Goal: Task Accomplishment & Management: Manage account settings

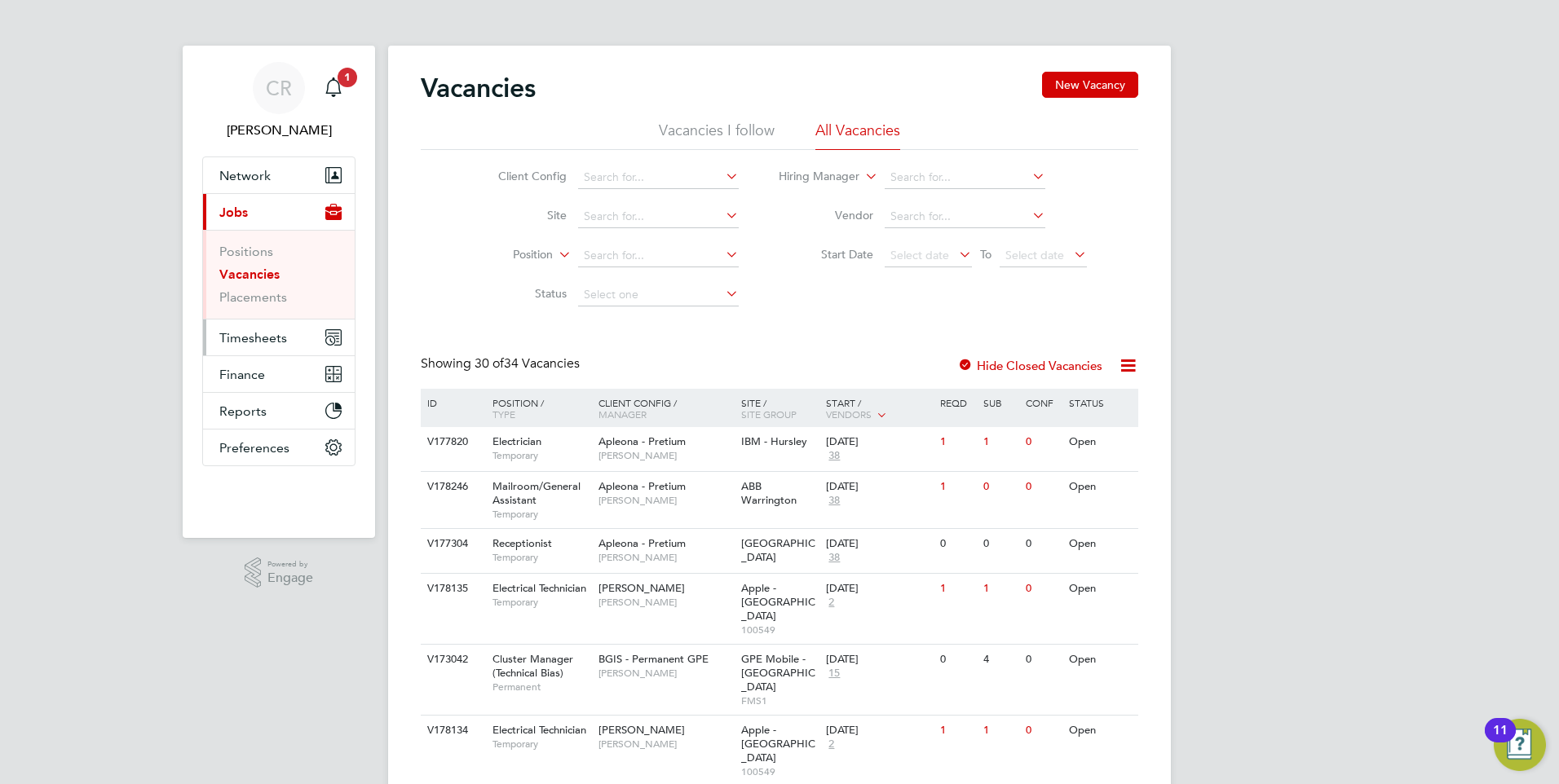
click at [230, 336] on span "Timesheets" at bounding box center [253, 338] width 67 height 15
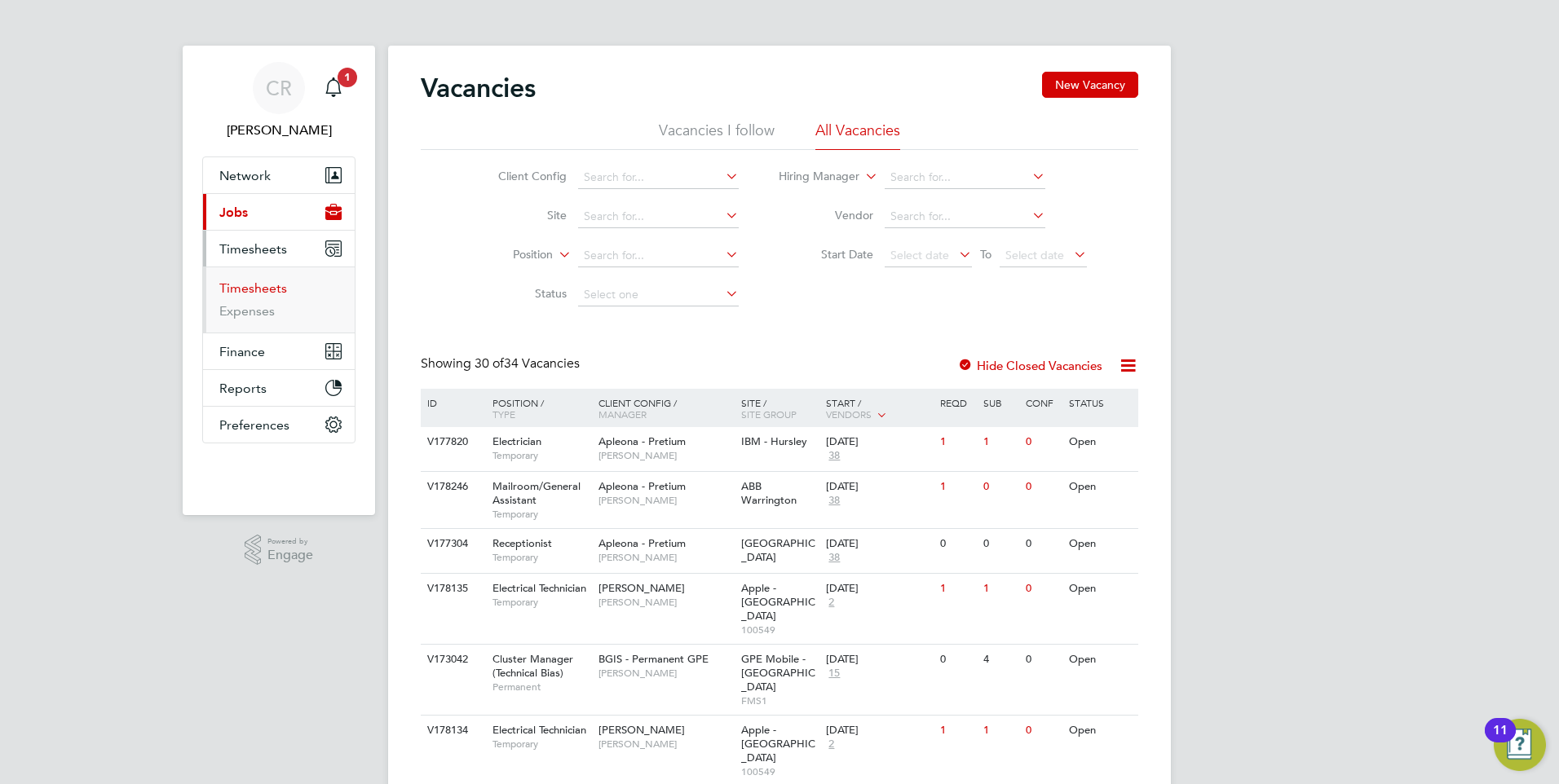
click at [265, 287] on link "Timesheets" at bounding box center [253, 288] width 67 height 15
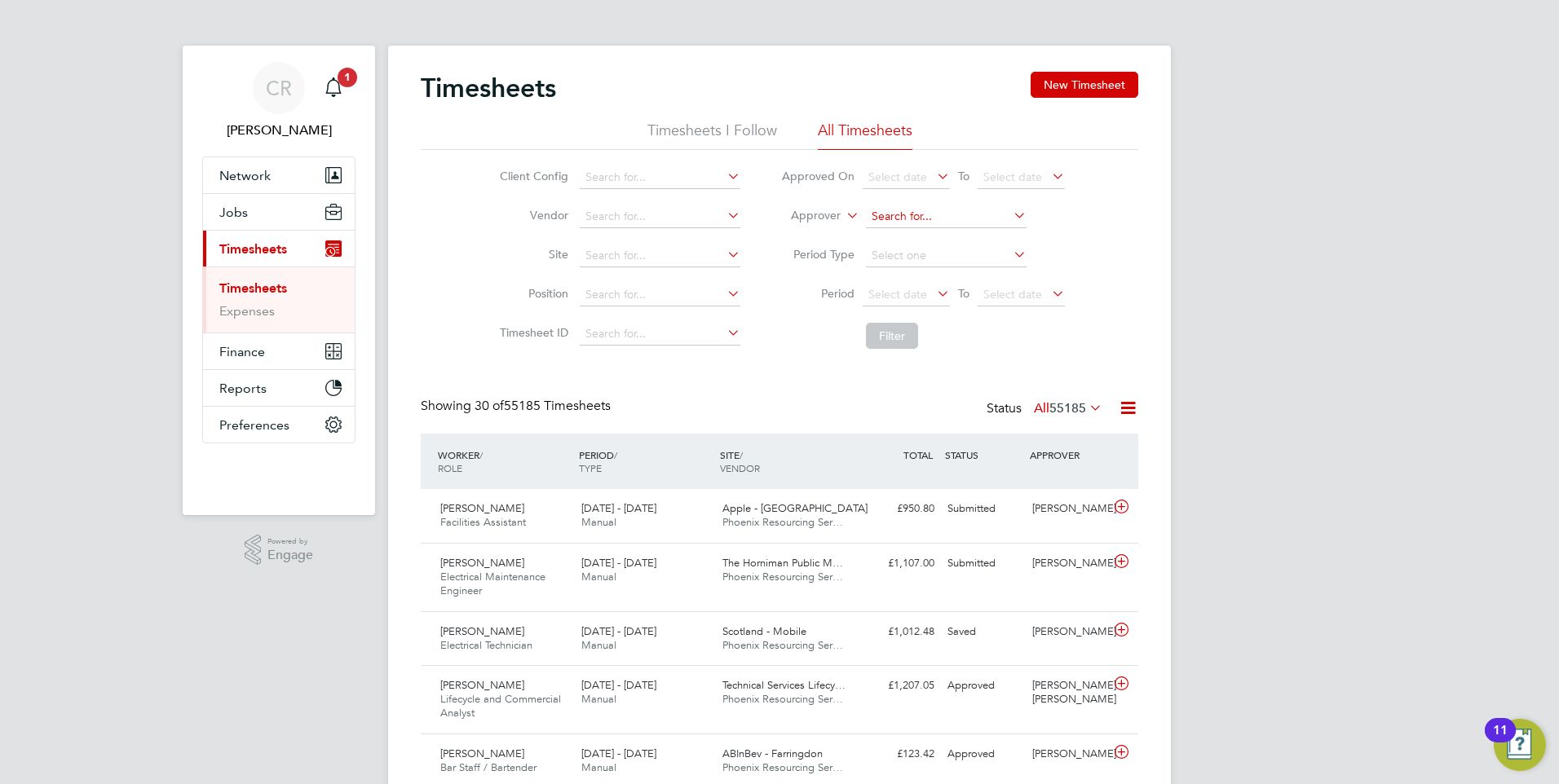
click at [895, 215] on input at bounding box center [946, 217] width 161 height 23
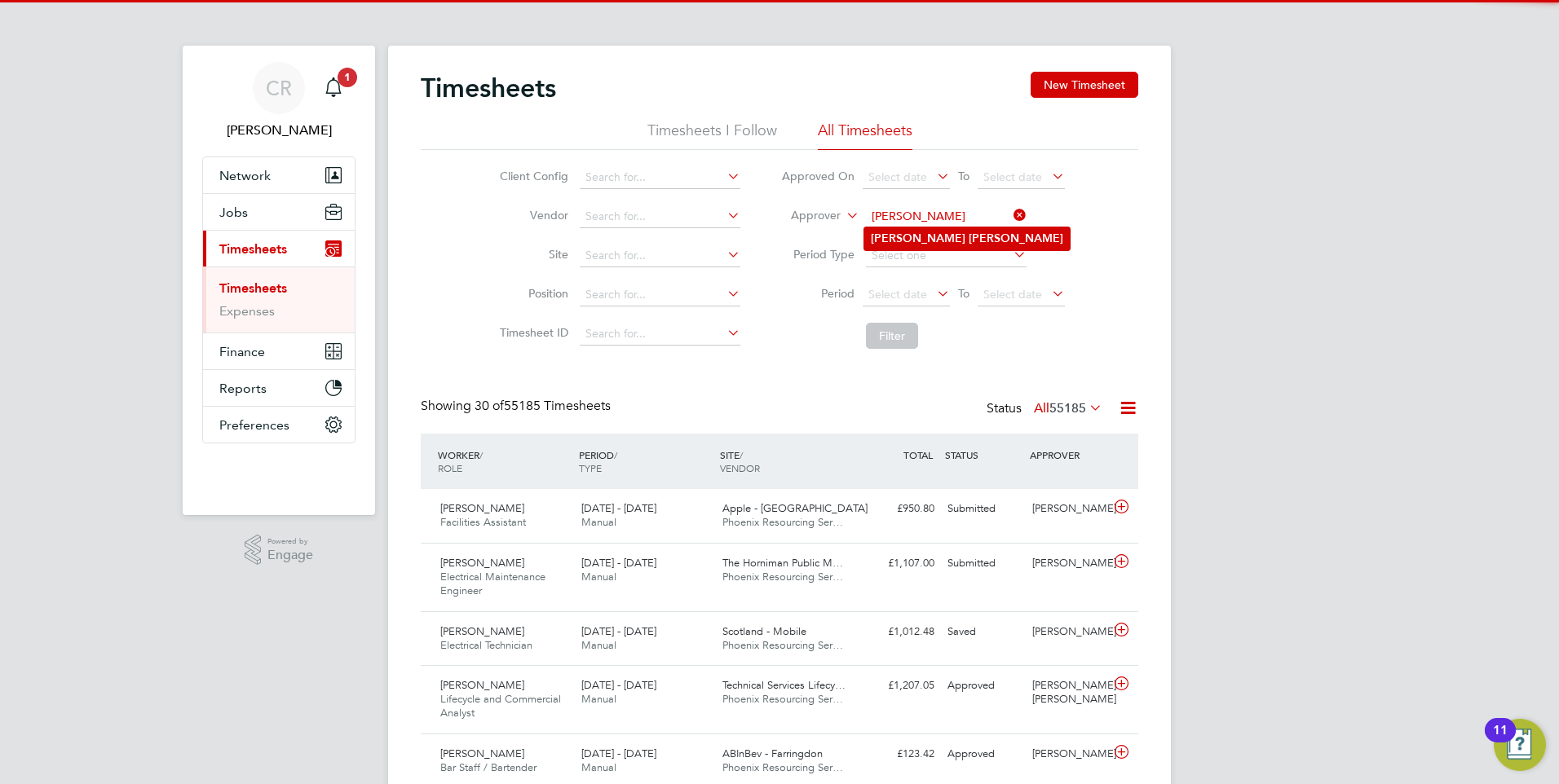
click at [969, 232] on b "[PERSON_NAME]" at bounding box center [1016, 239] width 94 height 13
type input "[PERSON_NAME]"
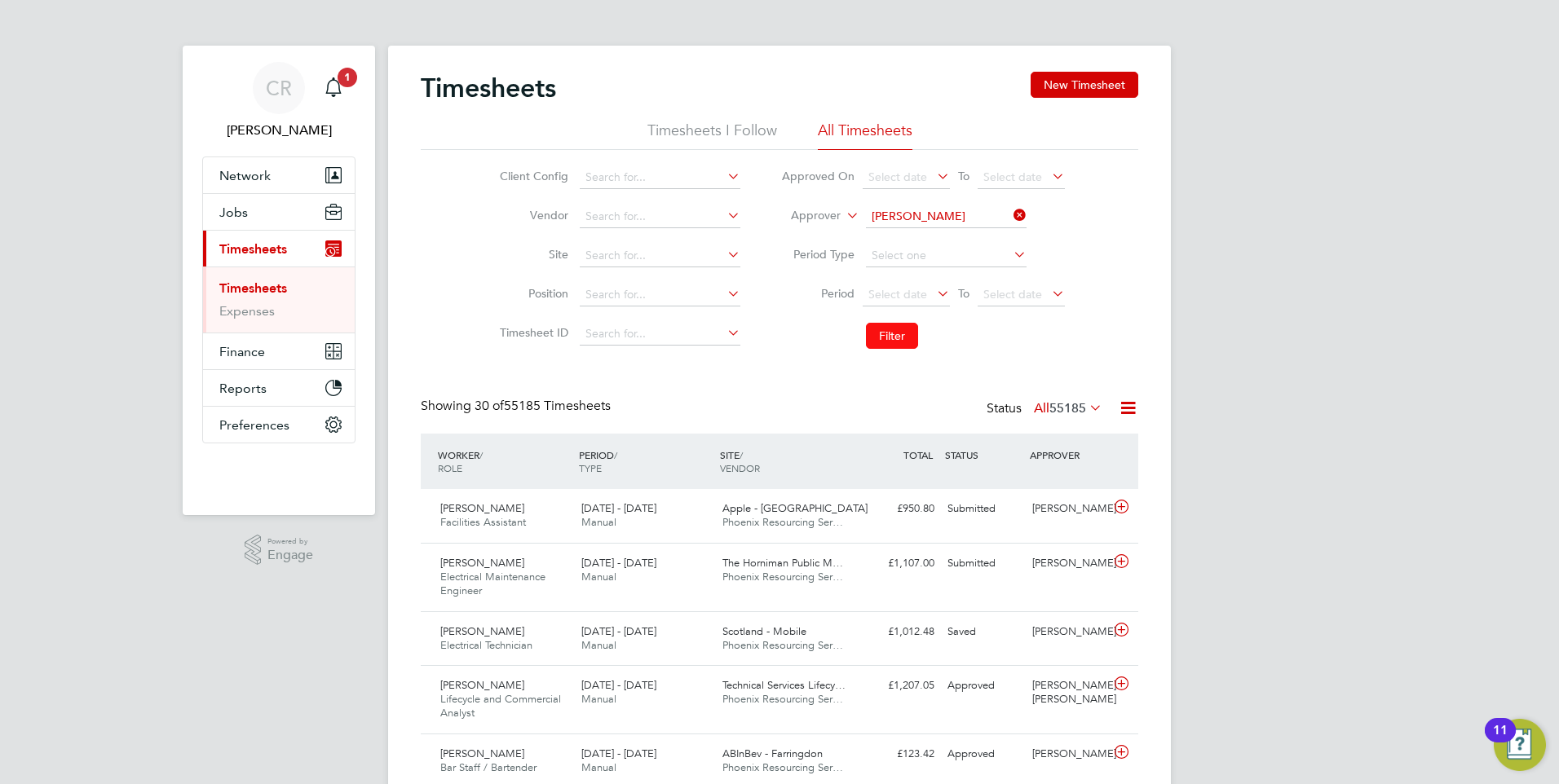
click at [906, 336] on button "Filter" at bounding box center [892, 336] width 52 height 26
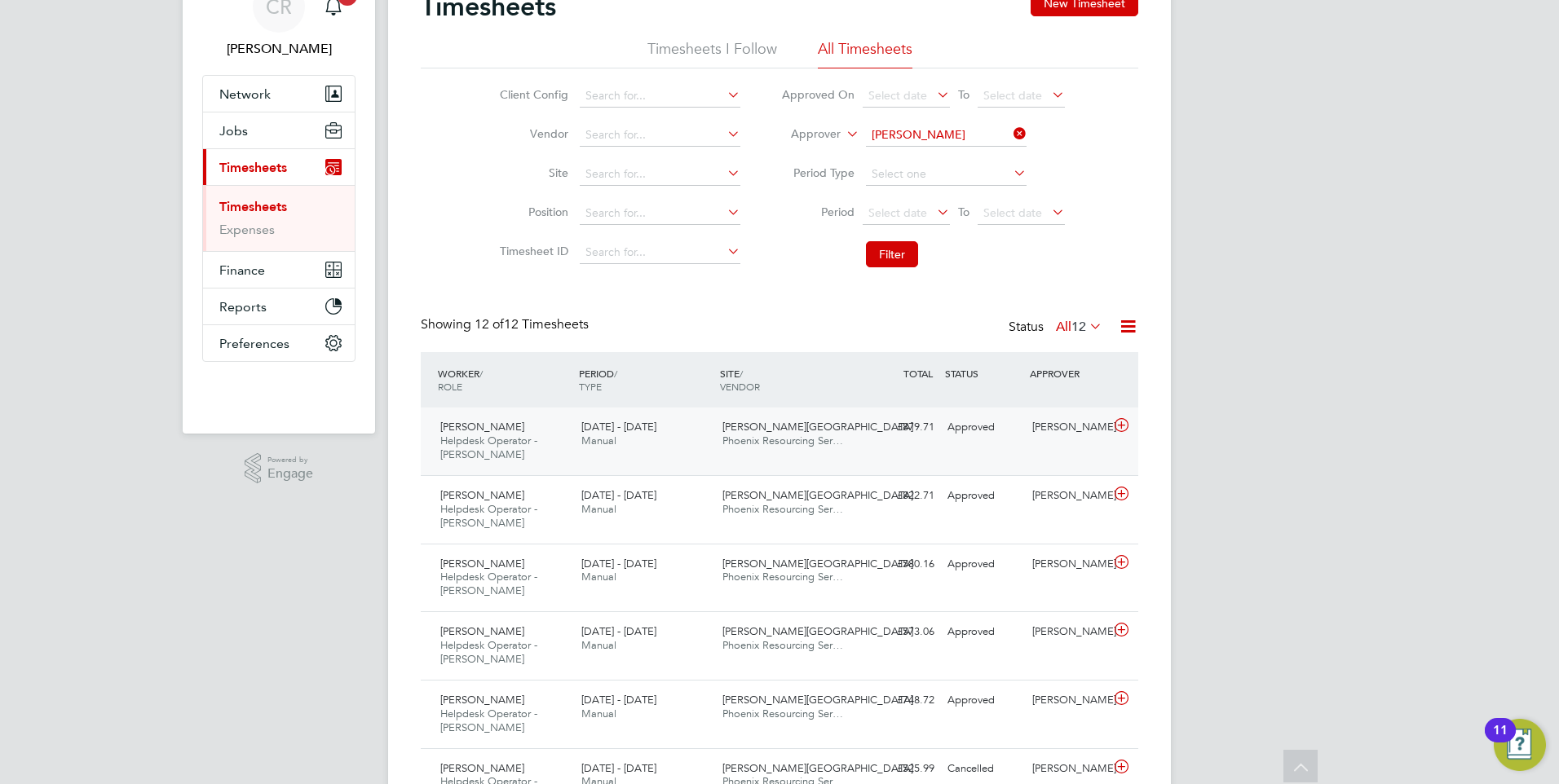
click at [949, 458] on div "[PERSON_NAME] Helpdesk Operator - [PERSON_NAME] [DATE] - [DATE] [DATE] - [DATE]…" at bounding box center [779, 442] width 718 height 67
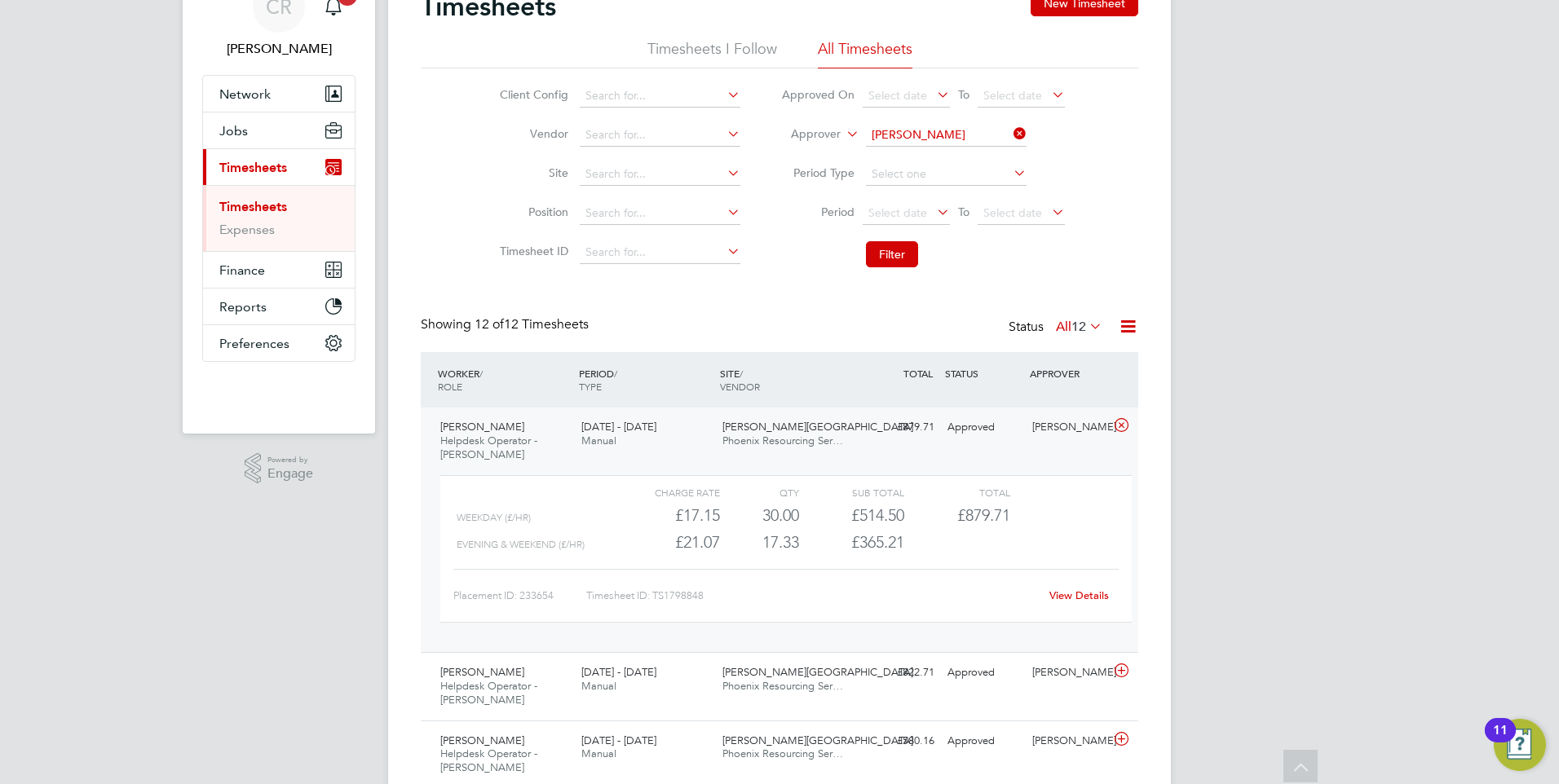
click at [1077, 597] on link "View Details" at bounding box center [1079, 595] width 60 height 13
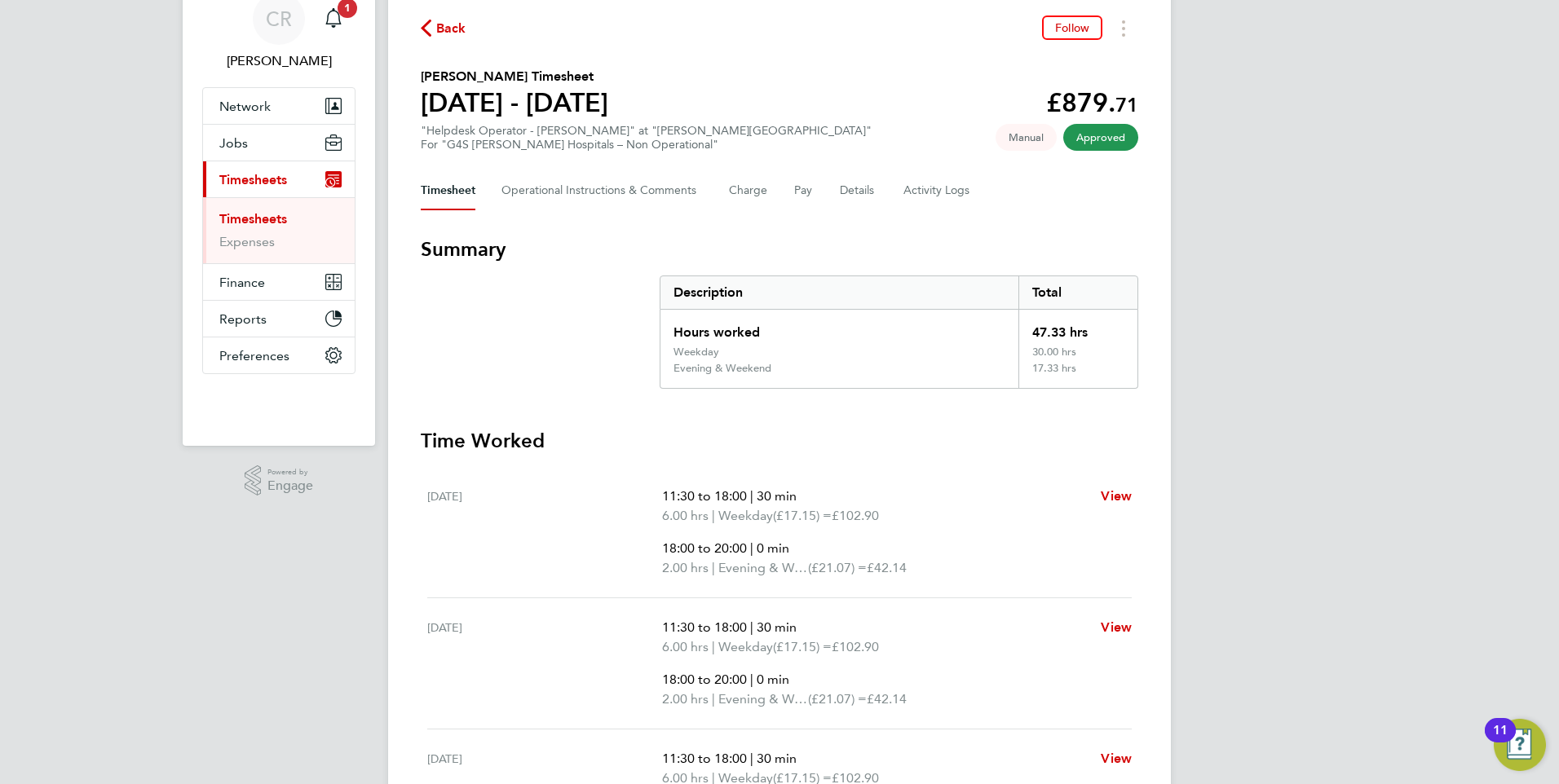
scroll to position [38, 0]
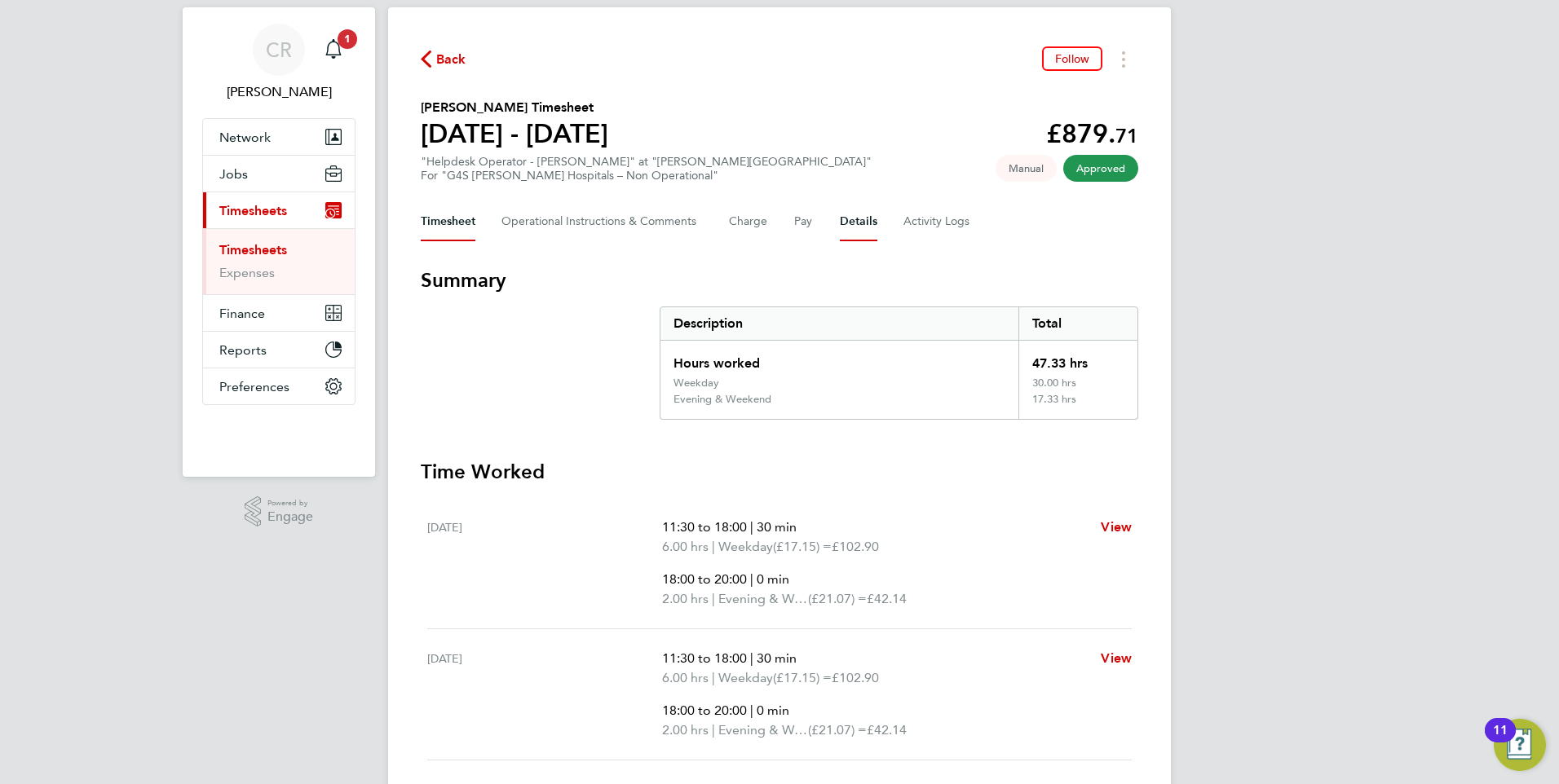
click at [876, 233] on div "Timesheet Operational Instructions & Comments Charge Pay Details Activity Logs" at bounding box center [779, 222] width 718 height 39
click at [853, 216] on button "Details" at bounding box center [858, 222] width 37 height 39
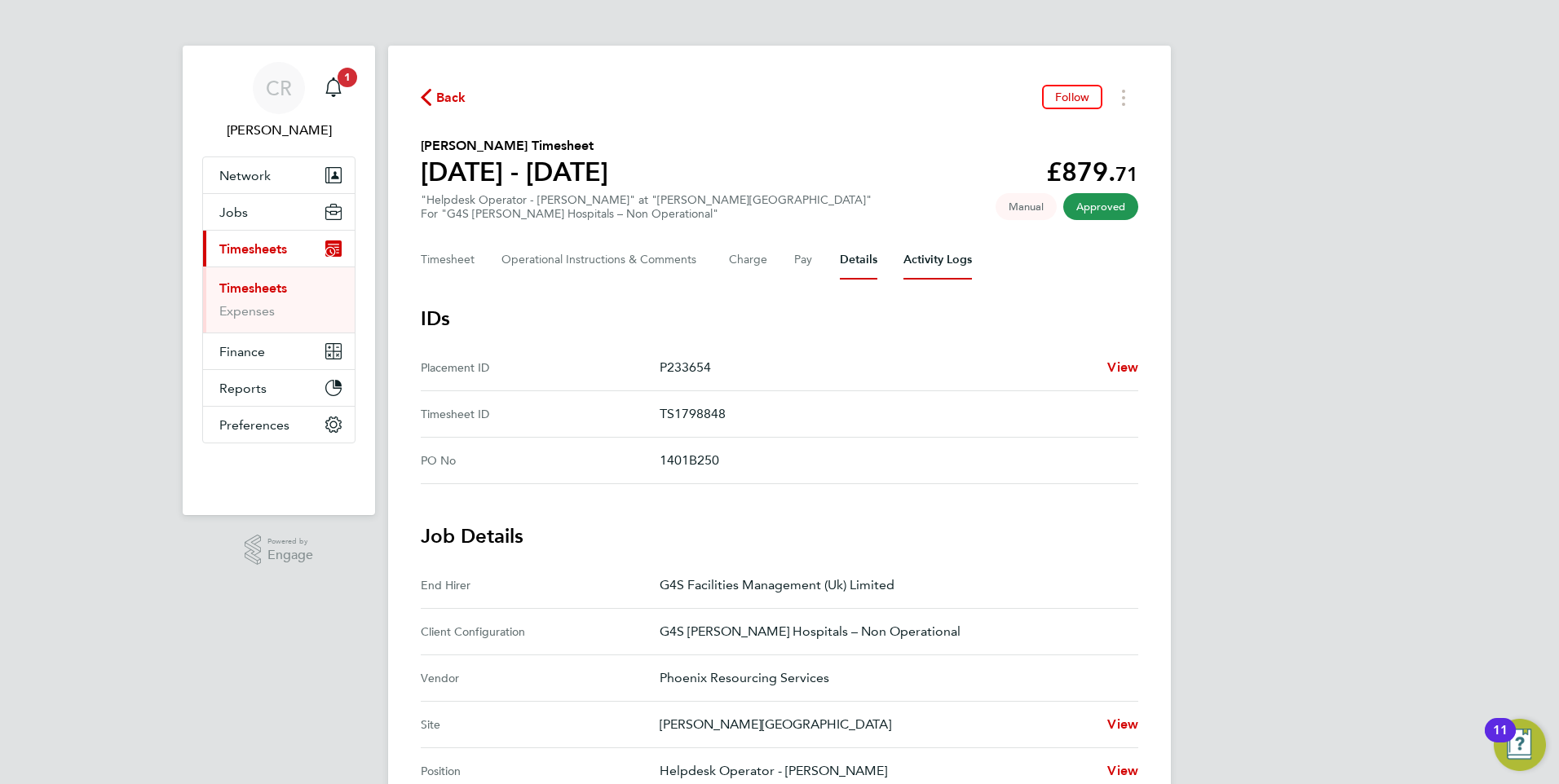
click at [906, 267] on Logs-tab "Activity Logs" at bounding box center [938, 260] width 68 height 39
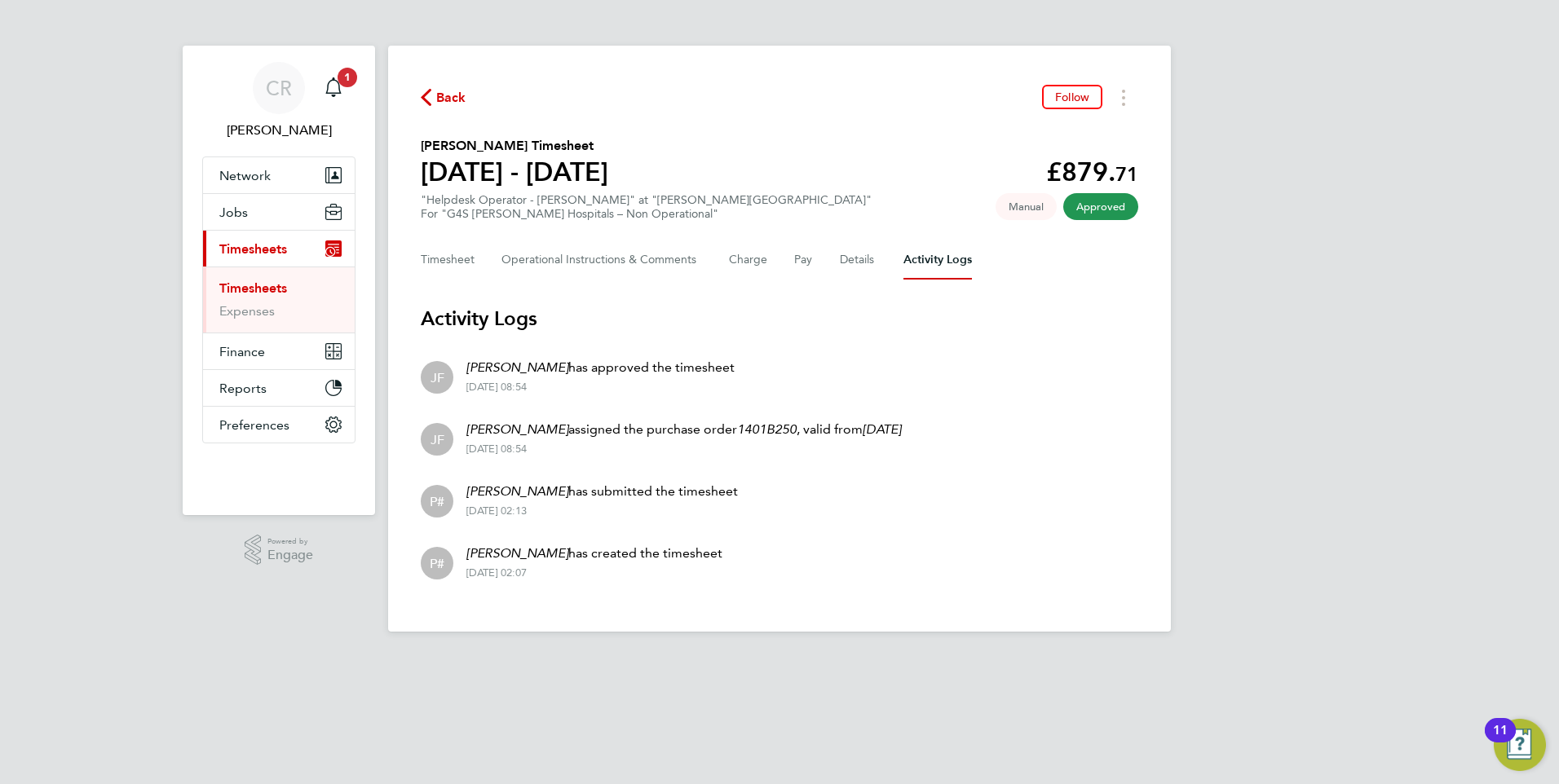
click at [417, 275] on div "Back Follow Azeem Hussain's Timesheet 04 - 10 Aug 2025 £879. 71 "Helpdesk Opera…" at bounding box center [779, 338] width 782 height 586
click at [458, 276] on button "Timesheet" at bounding box center [448, 260] width 55 height 39
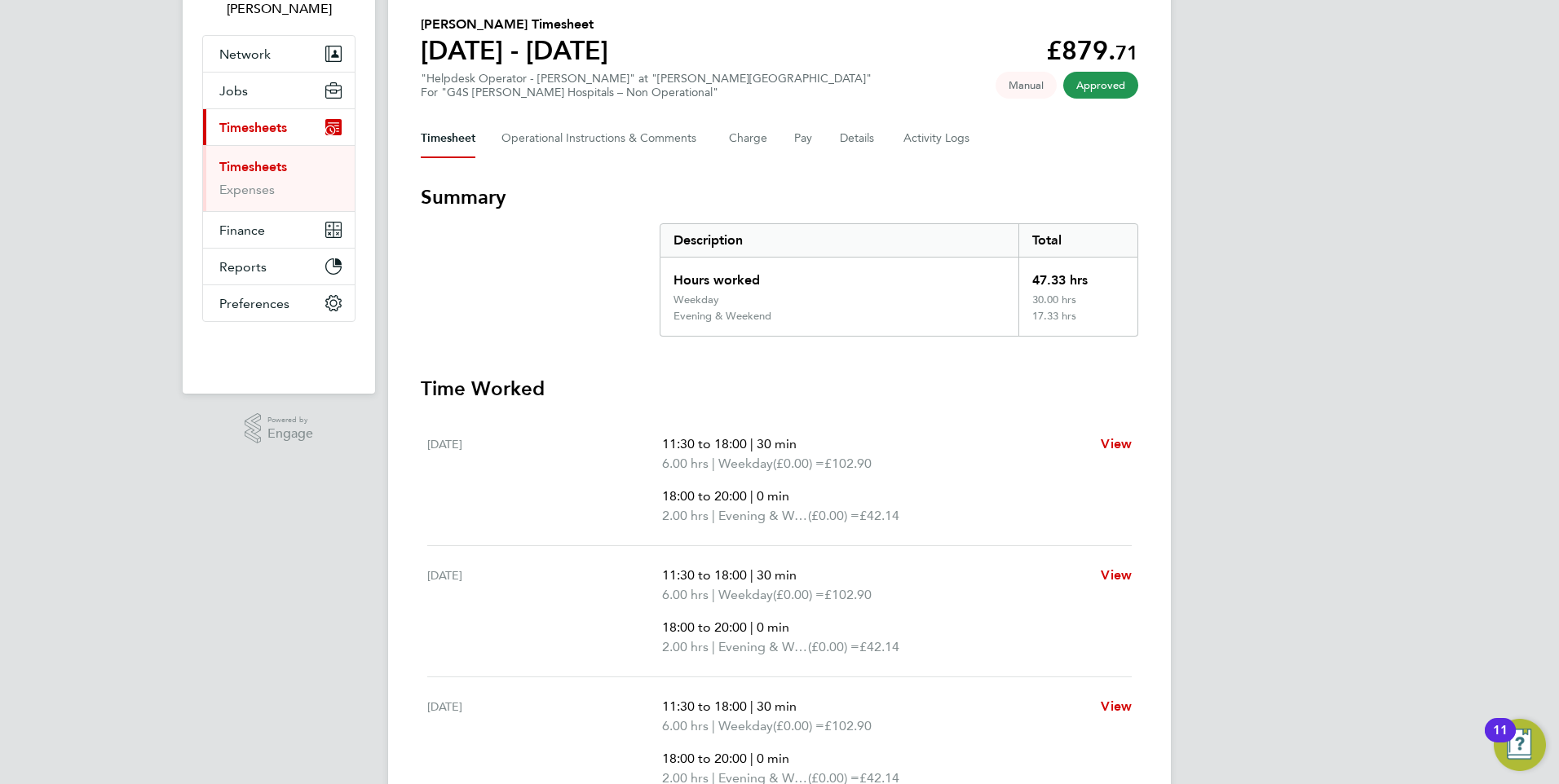
scroll to position [120, 0]
click at [624, 156] on Comments-tab "Operational Instructions & Comments" at bounding box center [602, 140] width 202 height 39
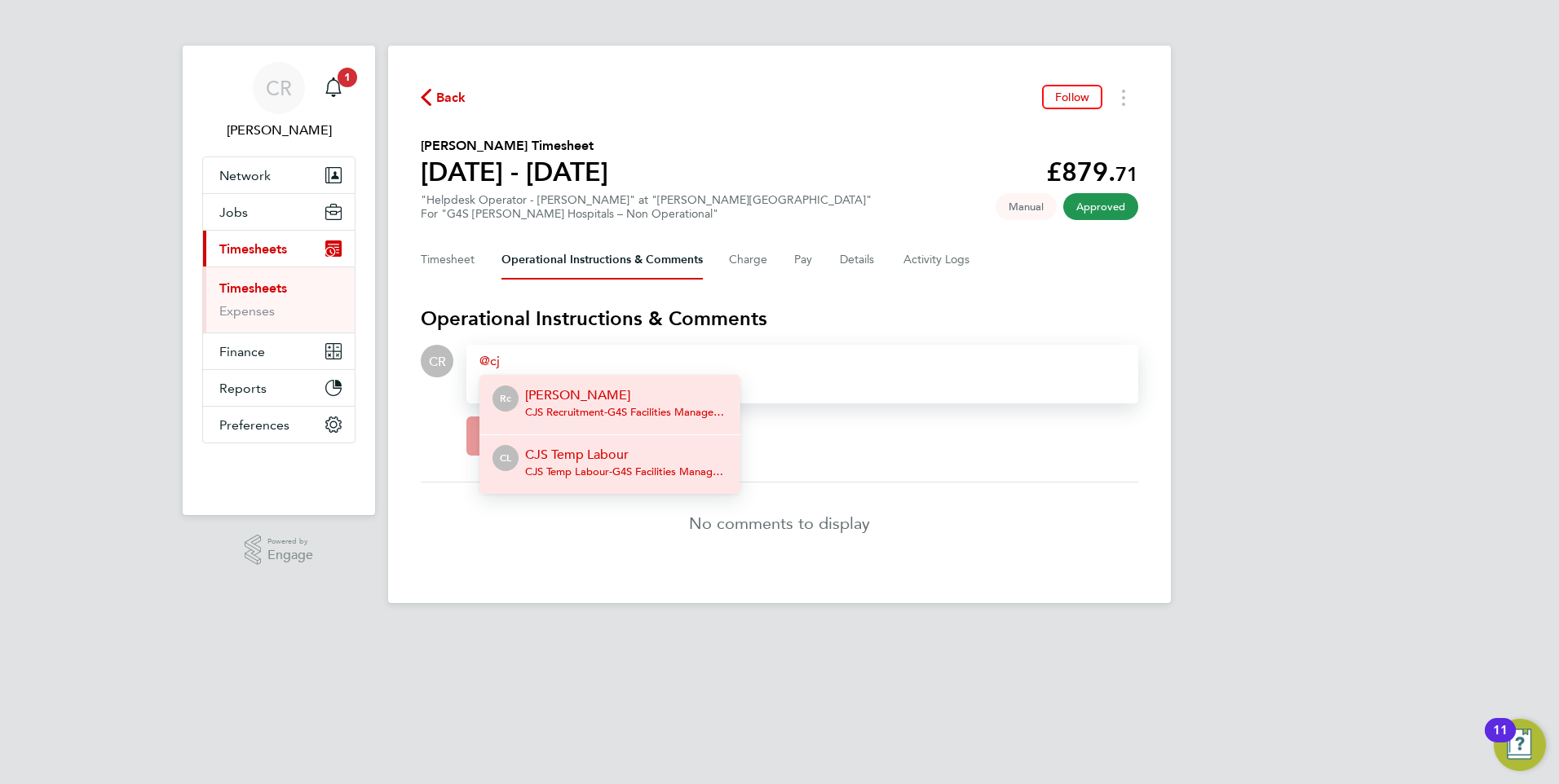
click at [584, 470] on span "CJS Temp Labour - G4S Facilities Management (Uk) Limited" at bounding box center [626, 471] width 202 height 13
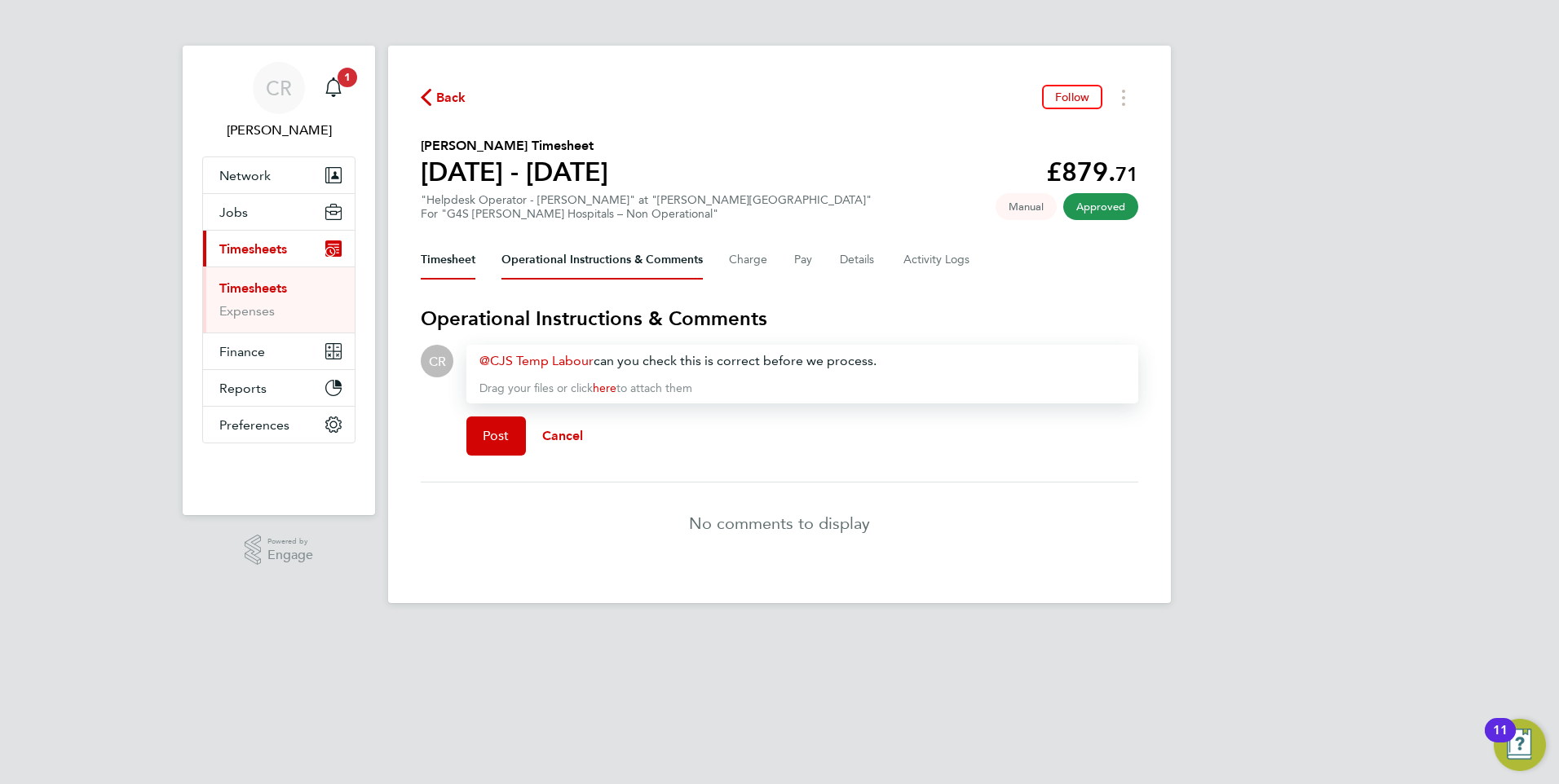
click at [457, 277] on button "Timesheet" at bounding box center [448, 260] width 55 height 39
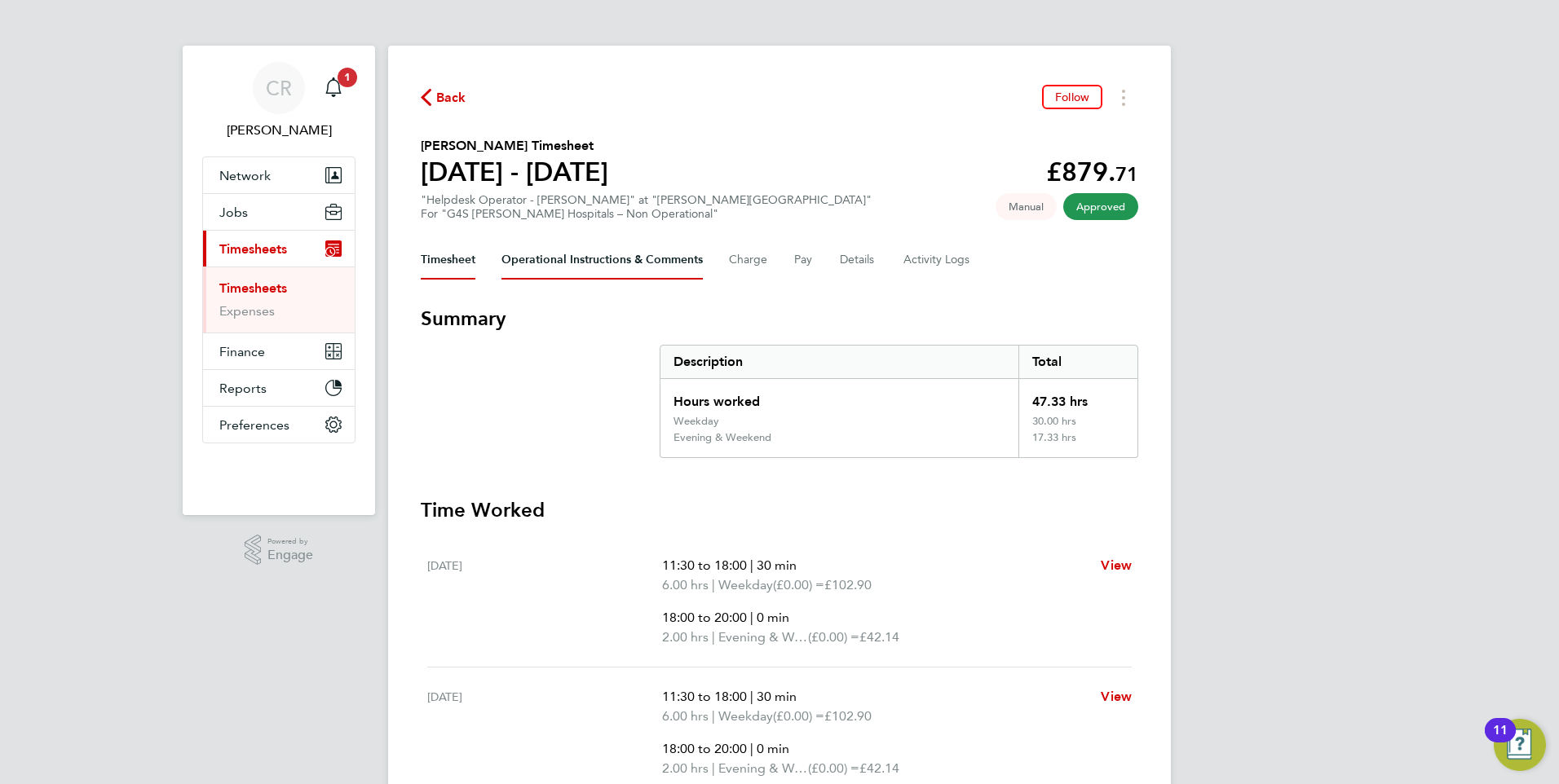
click at [558, 271] on Comments-tab "Operational Instructions & Comments" at bounding box center [602, 260] width 202 height 39
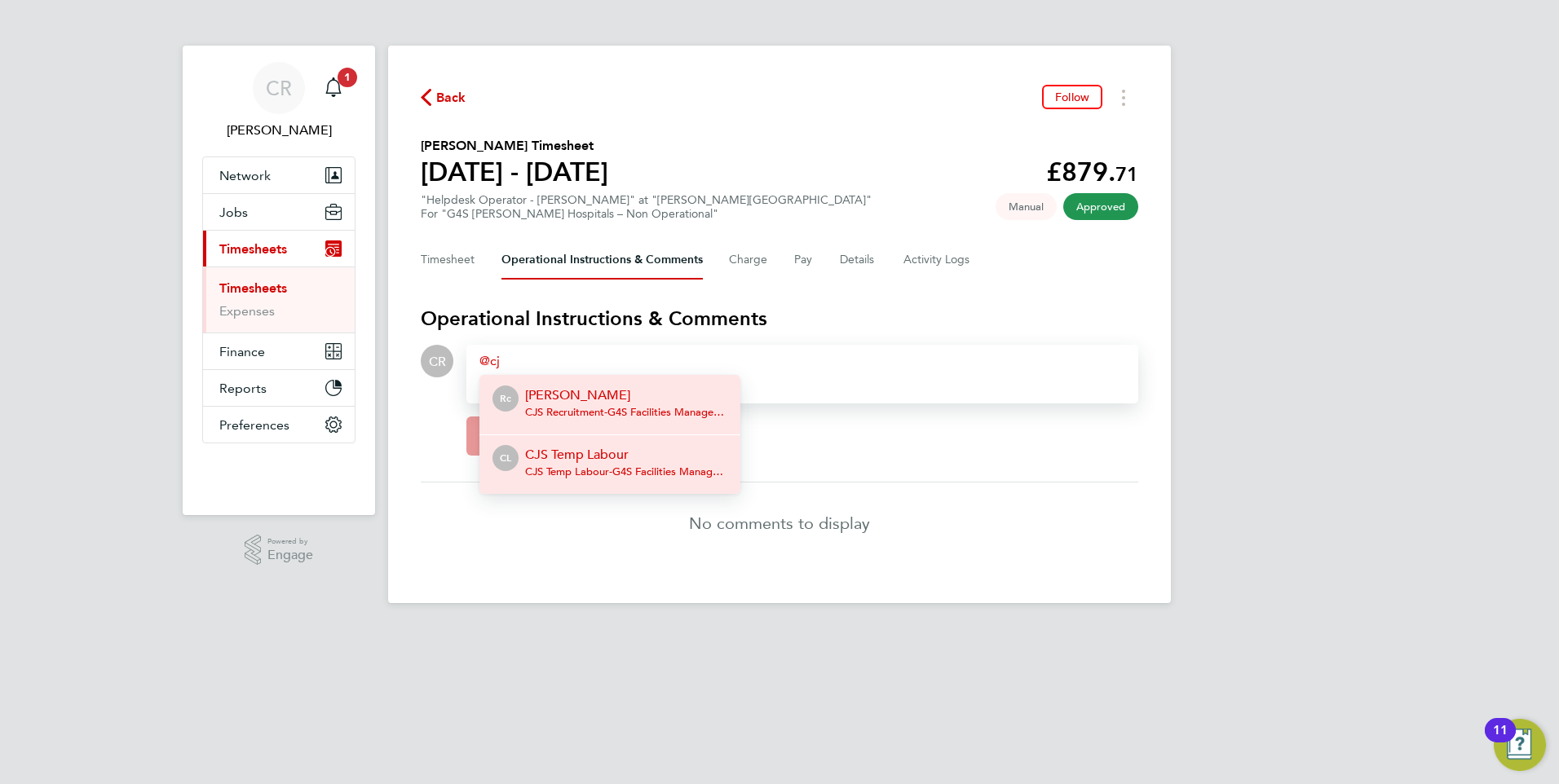
click at [568, 469] on span "CJS Temp Labour - G4S Facilities Management (Uk) Limited" at bounding box center [626, 471] width 202 height 13
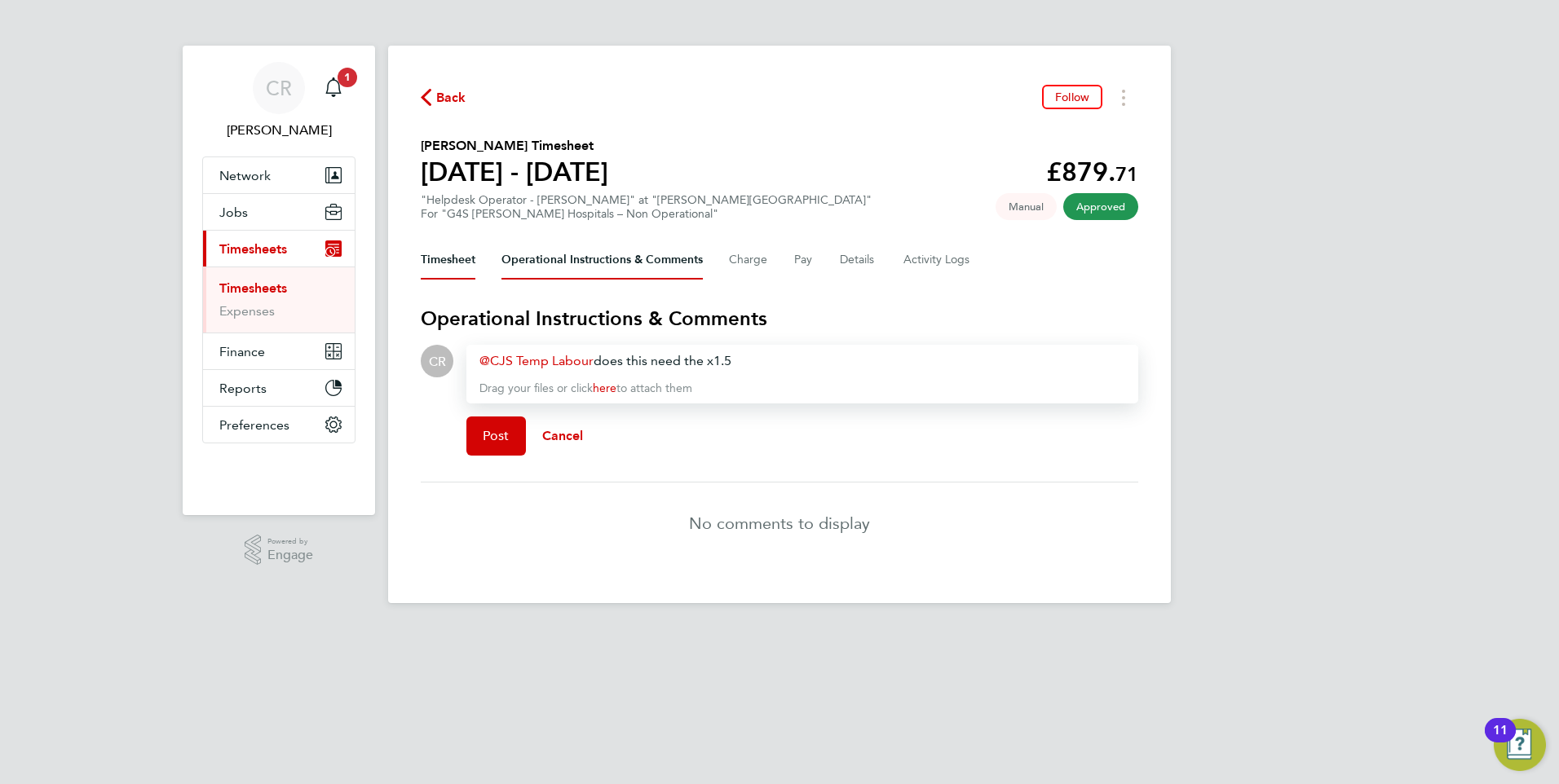
click at [431, 263] on button "Timesheet" at bounding box center [448, 260] width 55 height 39
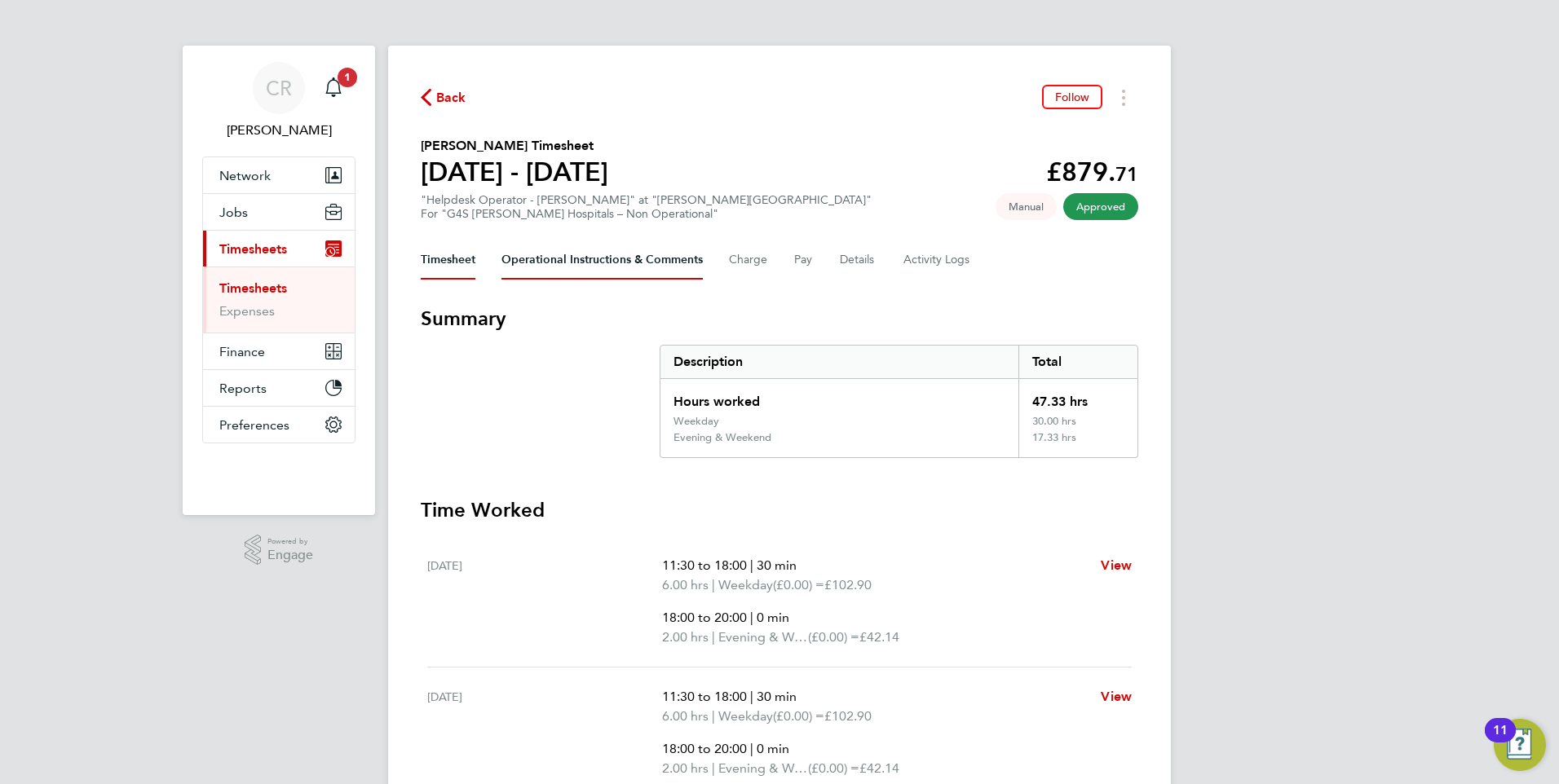
click at [614, 266] on Comments-tab "Operational Instructions & Comments" at bounding box center [602, 260] width 202 height 39
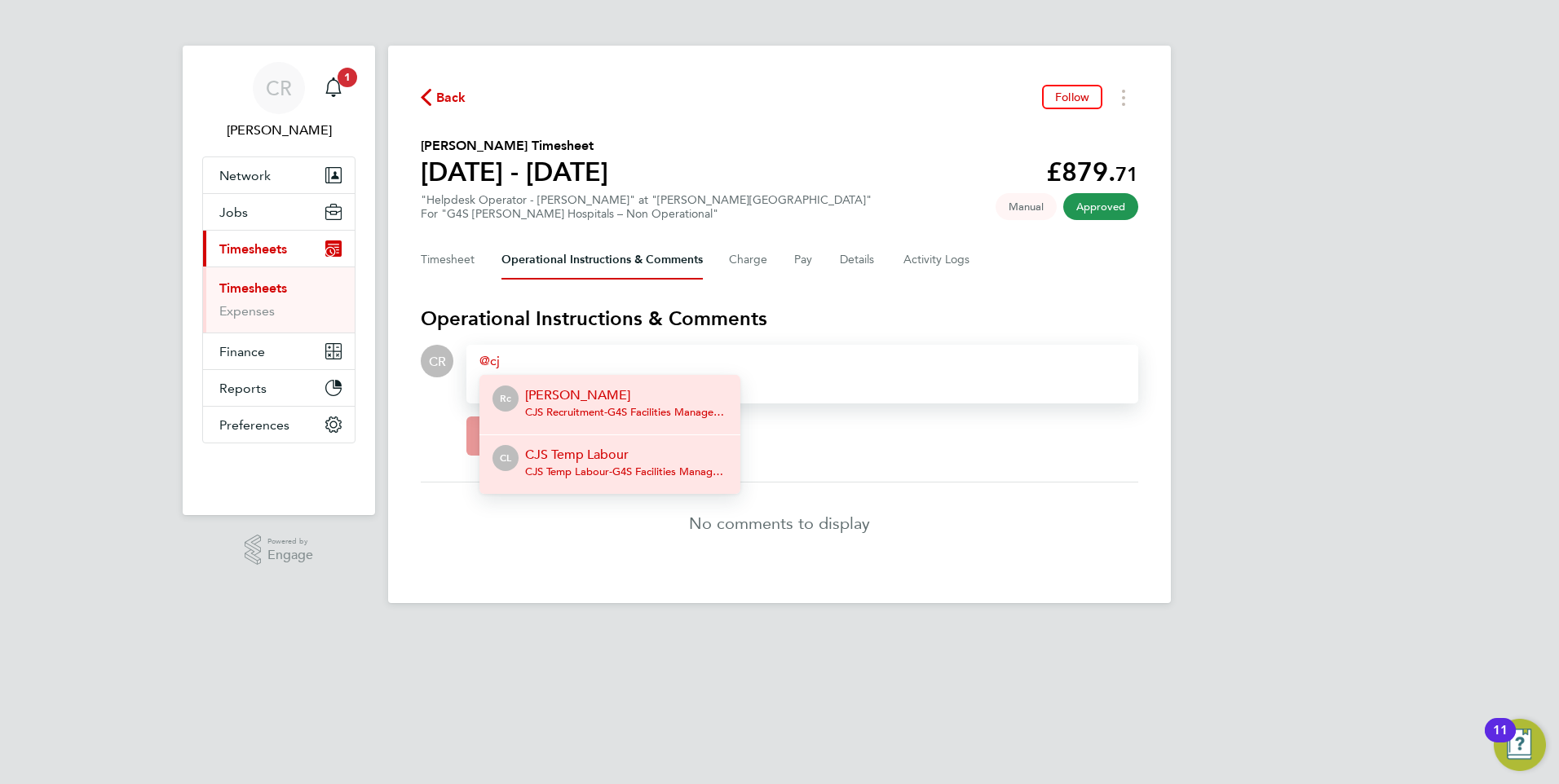
click at [600, 455] on p "CJS Temp Labour" at bounding box center [626, 454] width 202 height 19
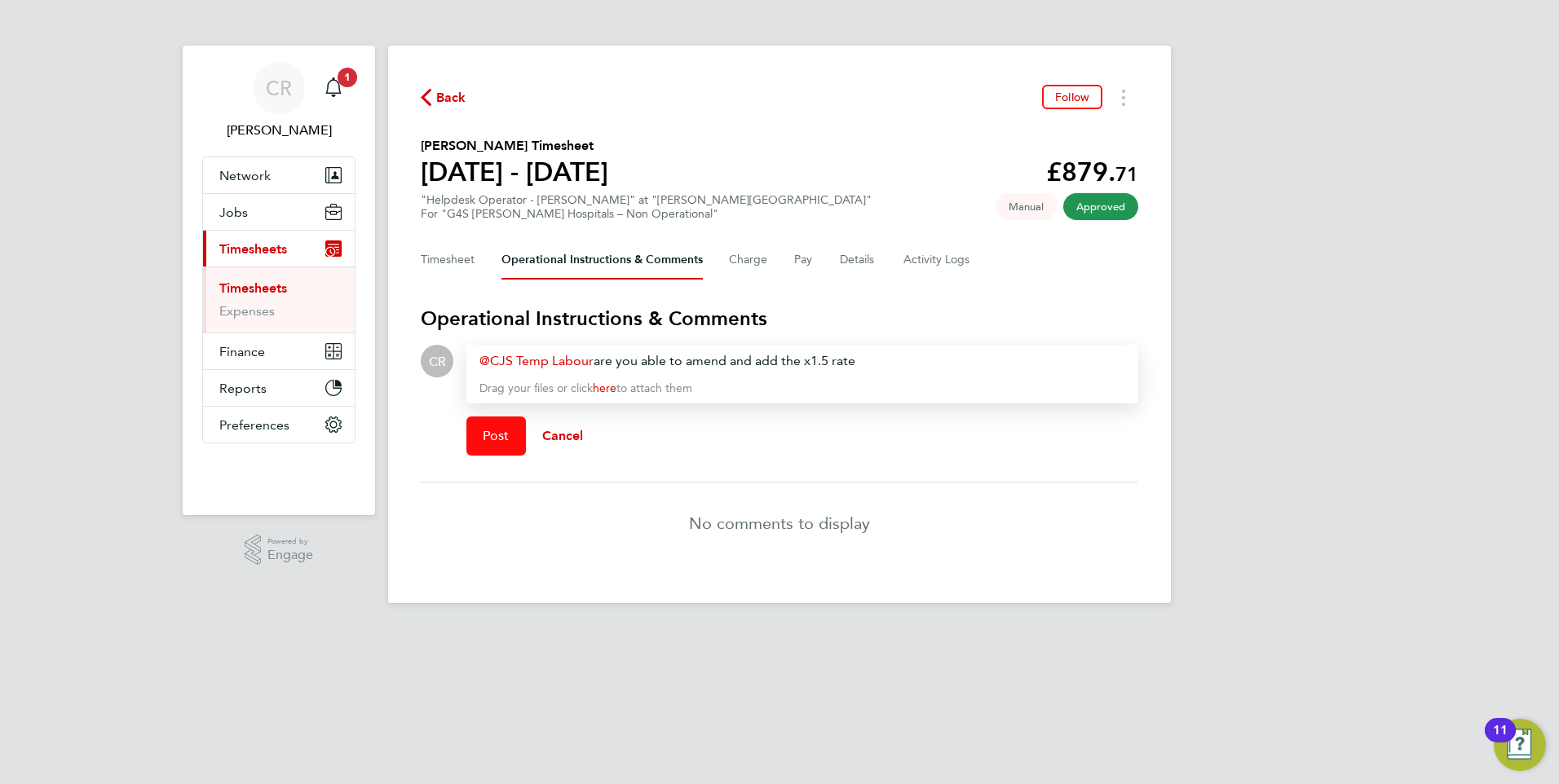
click at [491, 441] on span "Post" at bounding box center [497, 436] width 27 height 16
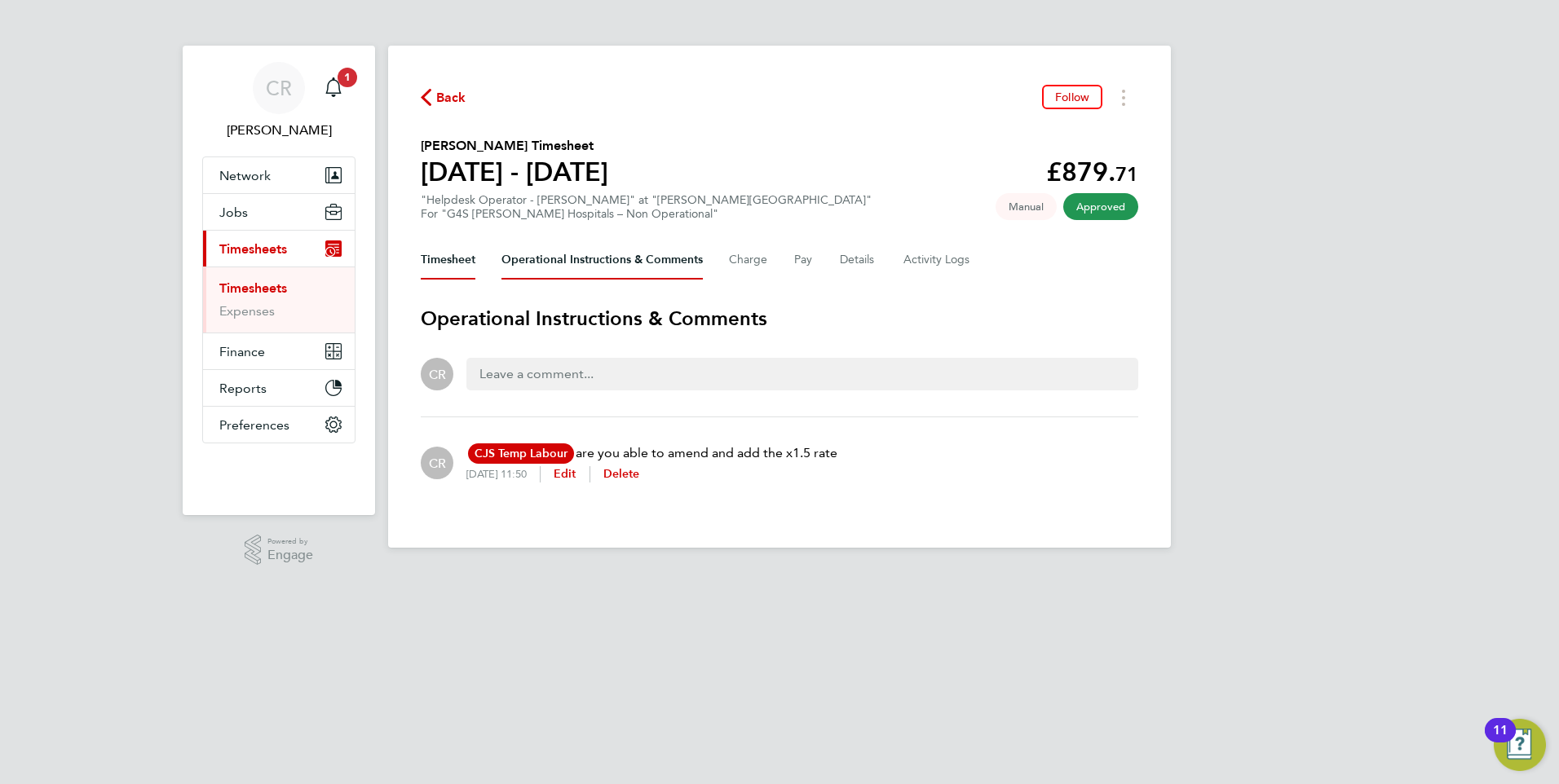
click at [432, 255] on button "Timesheet" at bounding box center [448, 260] width 55 height 39
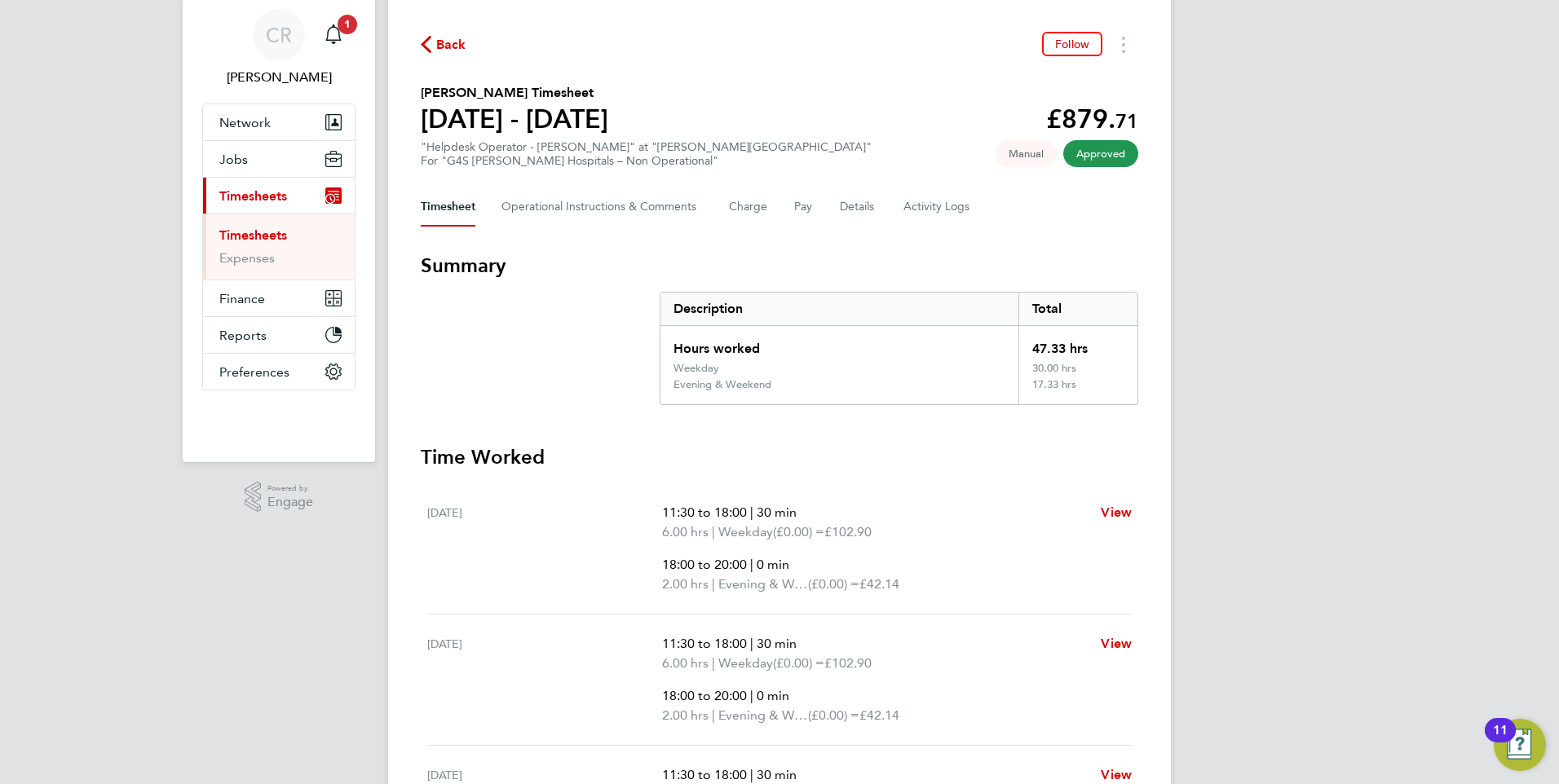
scroll to position [82, 0]
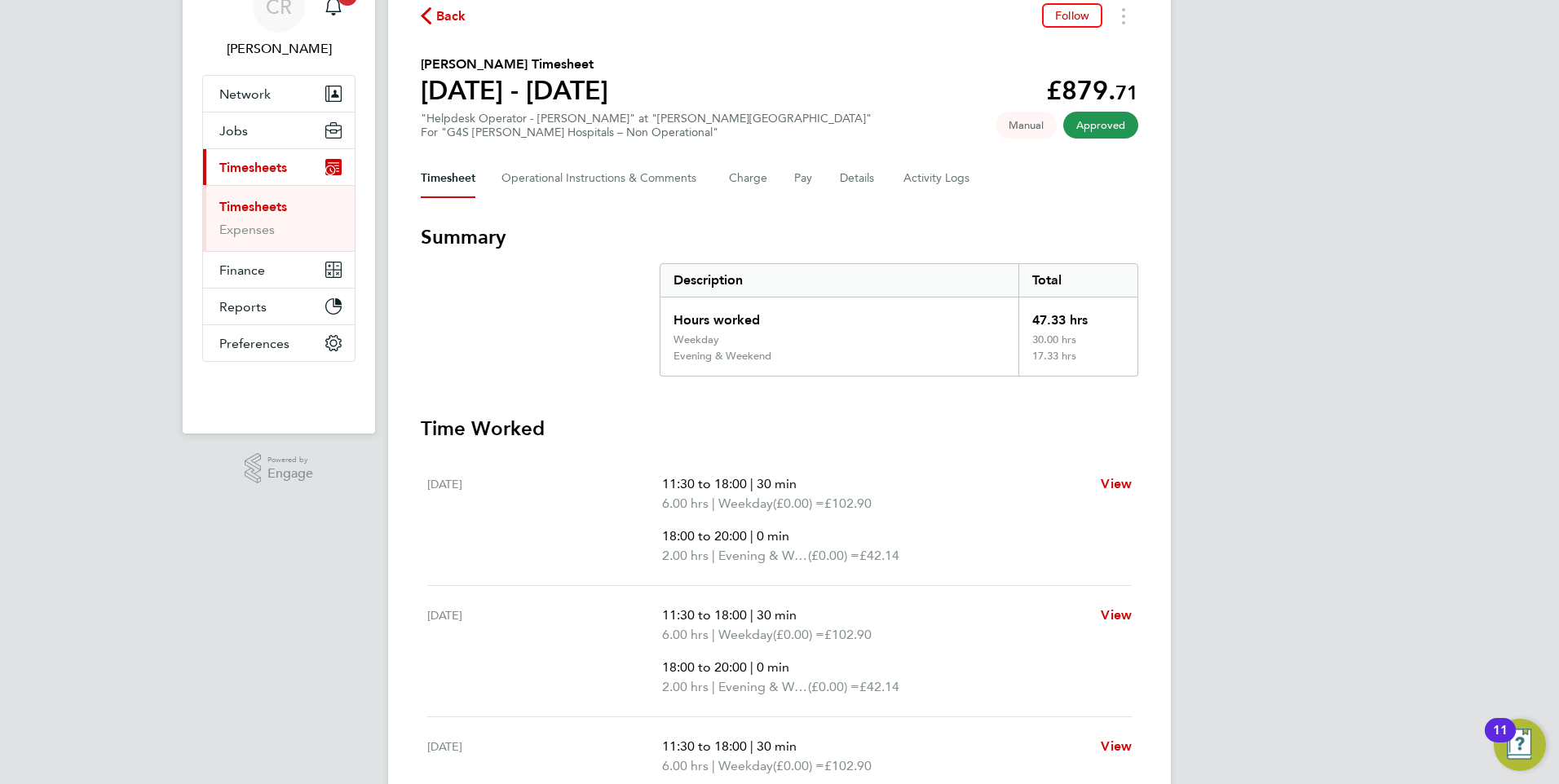
click at [251, 175] on span "Timesheets" at bounding box center [253, 168] width 67 height 15
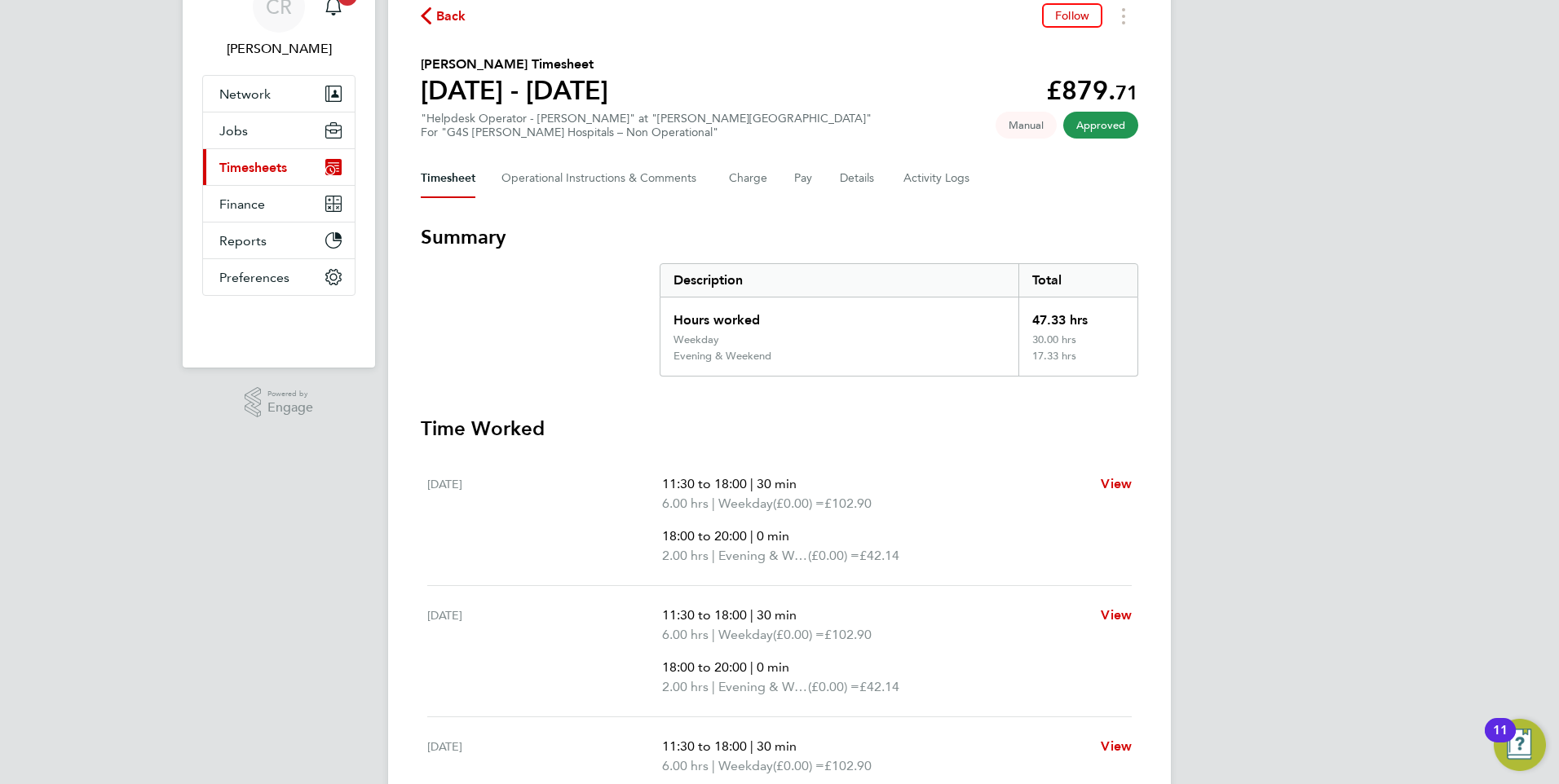
click at [258, 165] on span "Timesheets" at bounding box center [253, 168] width 67 height 15
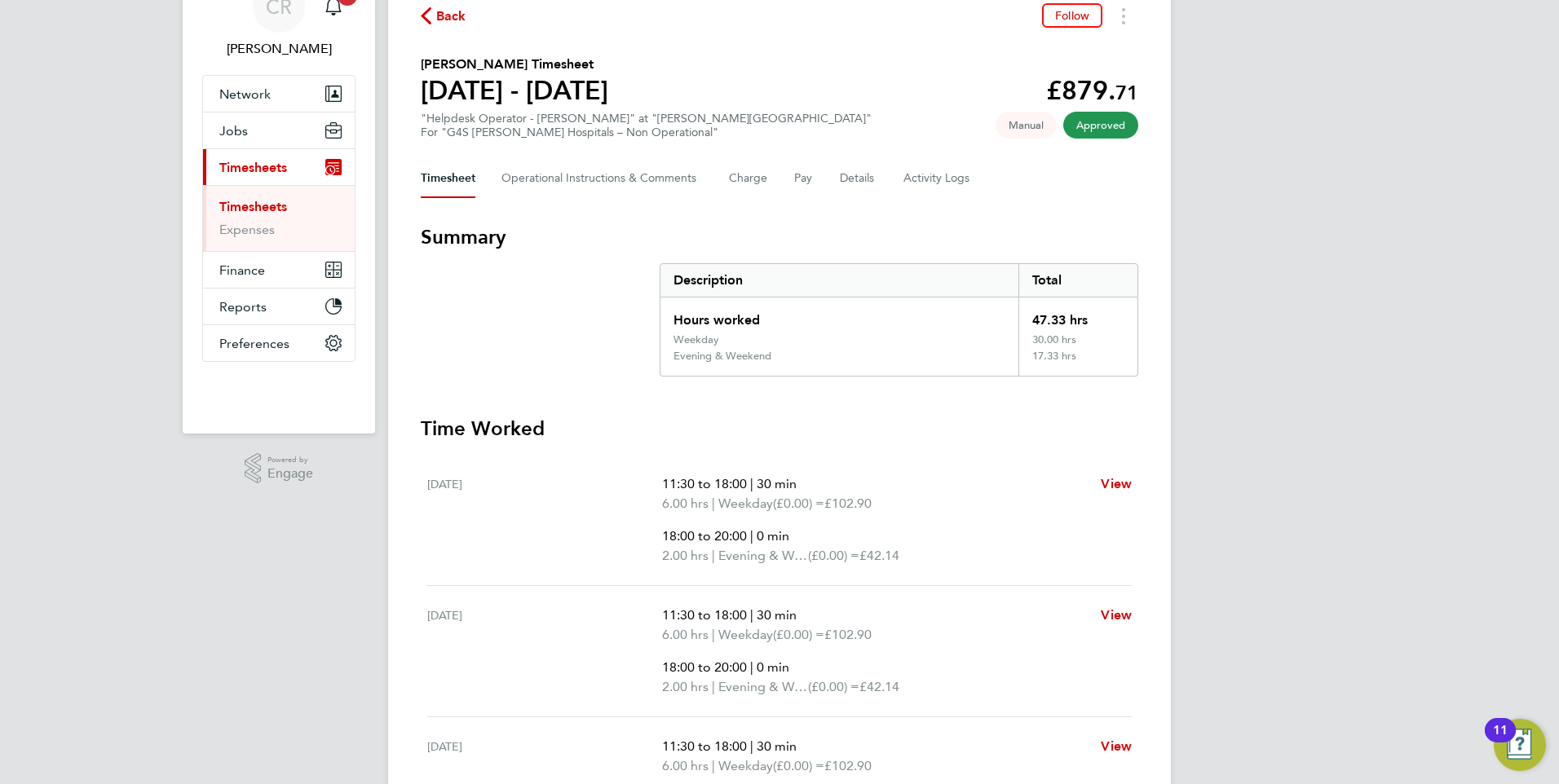
click at [259, 206] on link "Timesheets" at bounding box center [253, 207] width 67 height 15
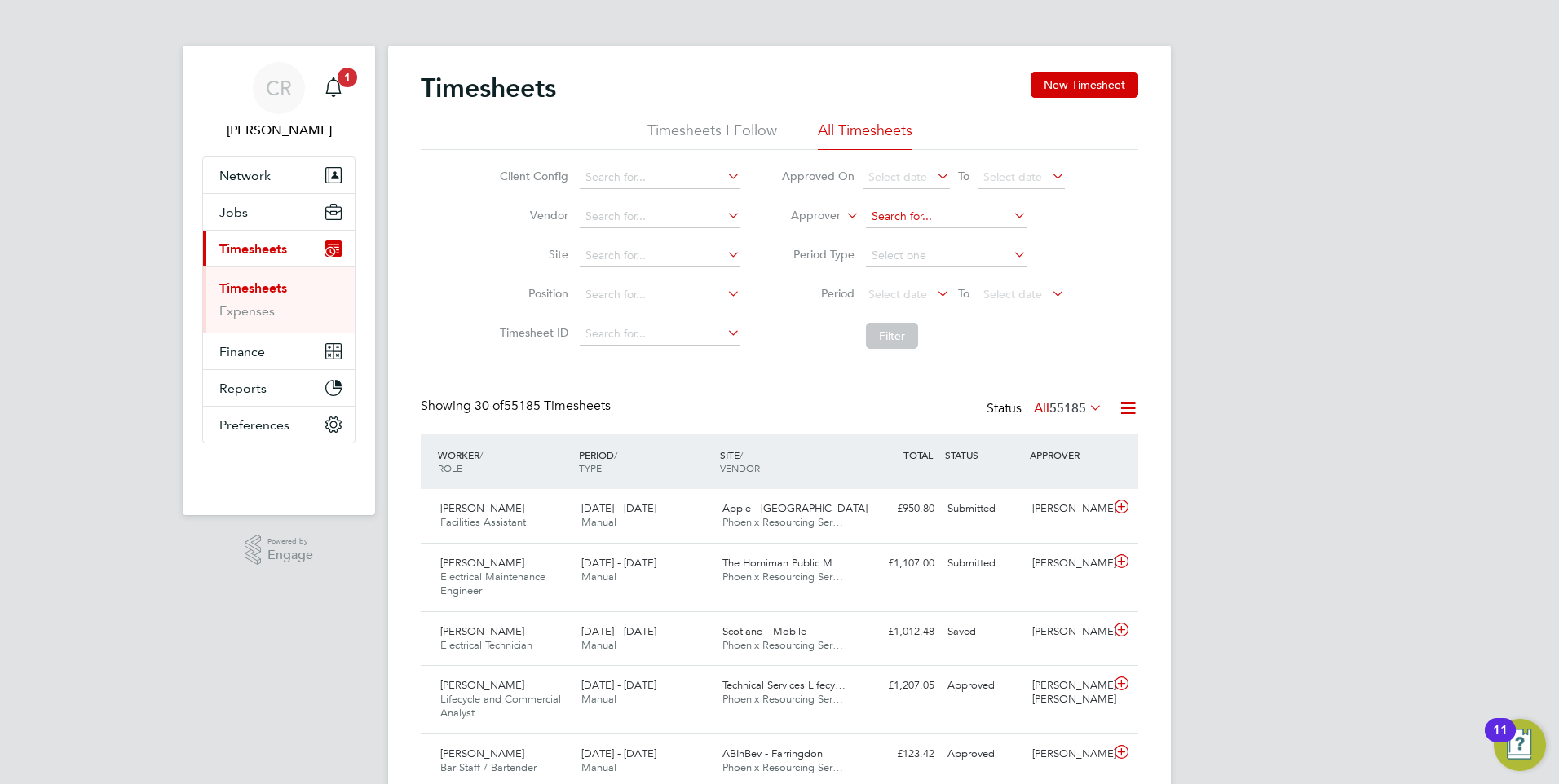
click at [896, 211] on input at bounding box center [946, 217] width 161 height 23
click at [920, 230] on li "James Fer guson" at bounding box center [945, 239] width 162 height 22
type input "[PERSON_NAME]"
click at [906, 330] on button "Filter" at bounding box center [892, 336] width 52 height 26
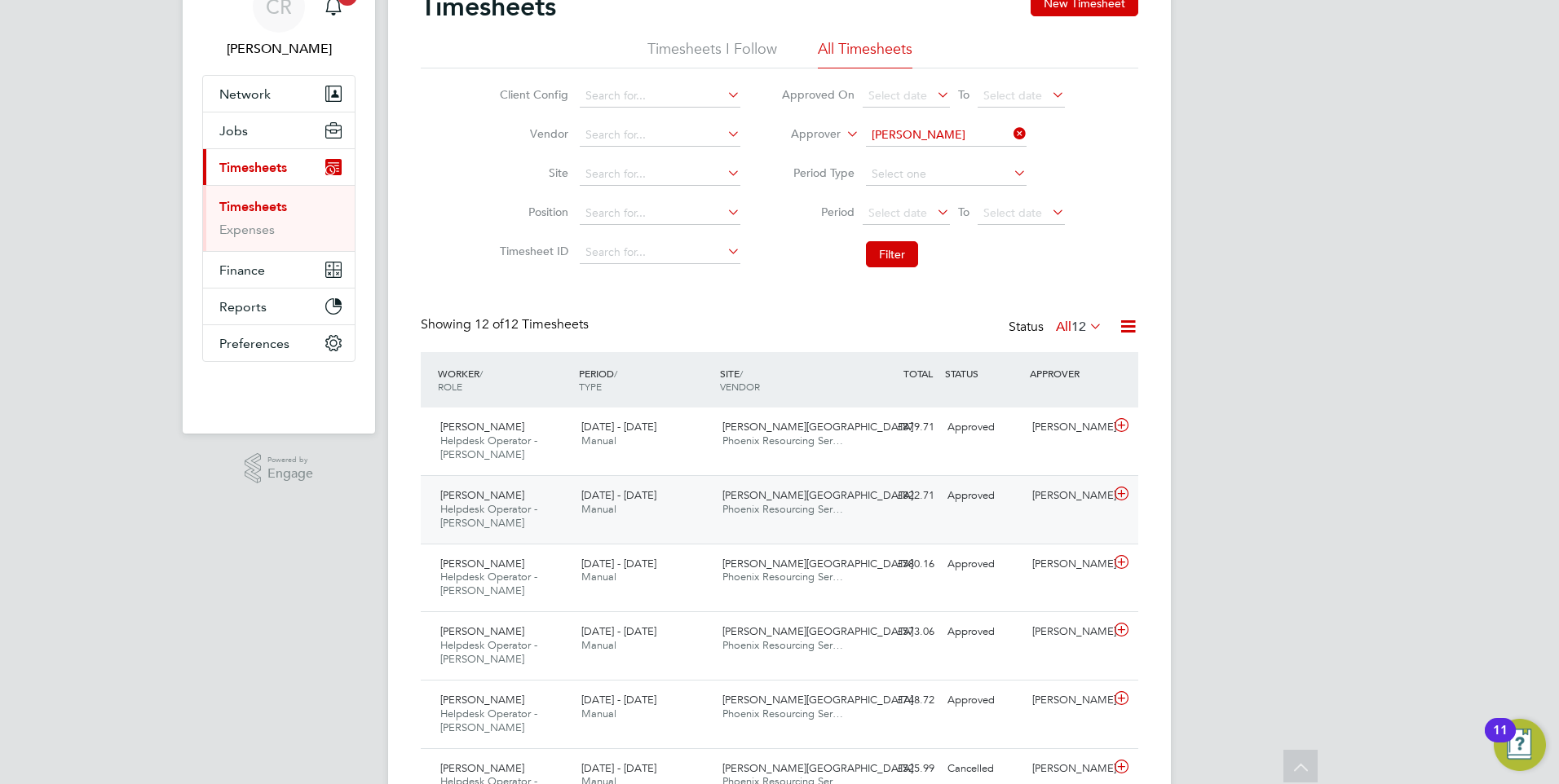
click at [694, 519] on div "4 - 10 Aug 2025 Manual" at bounding box center [645, 503] width 141 height 40
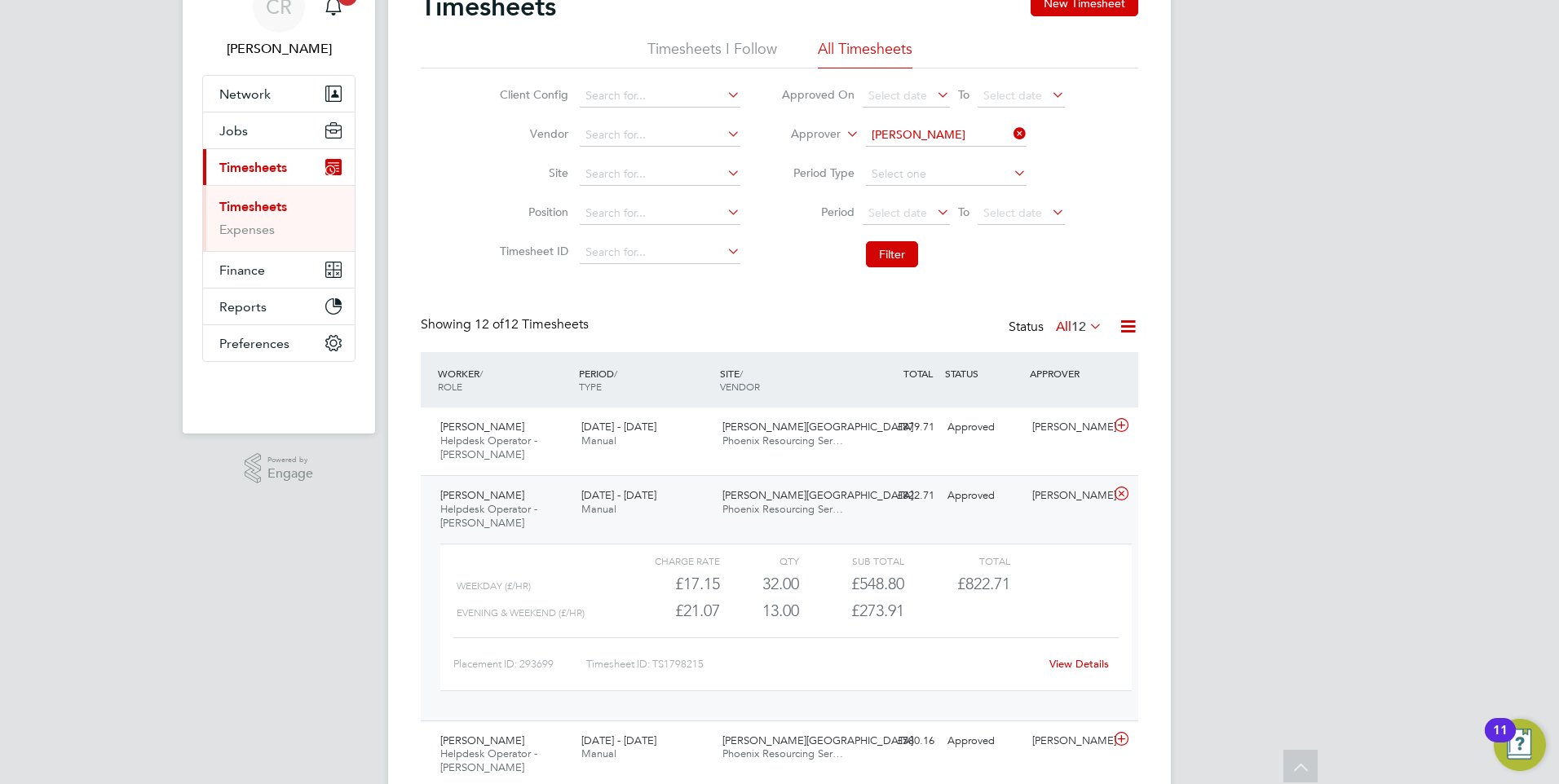
click at [1082, 664] on link "View Details" at bounding box center [1079, 664] width 60 height 13
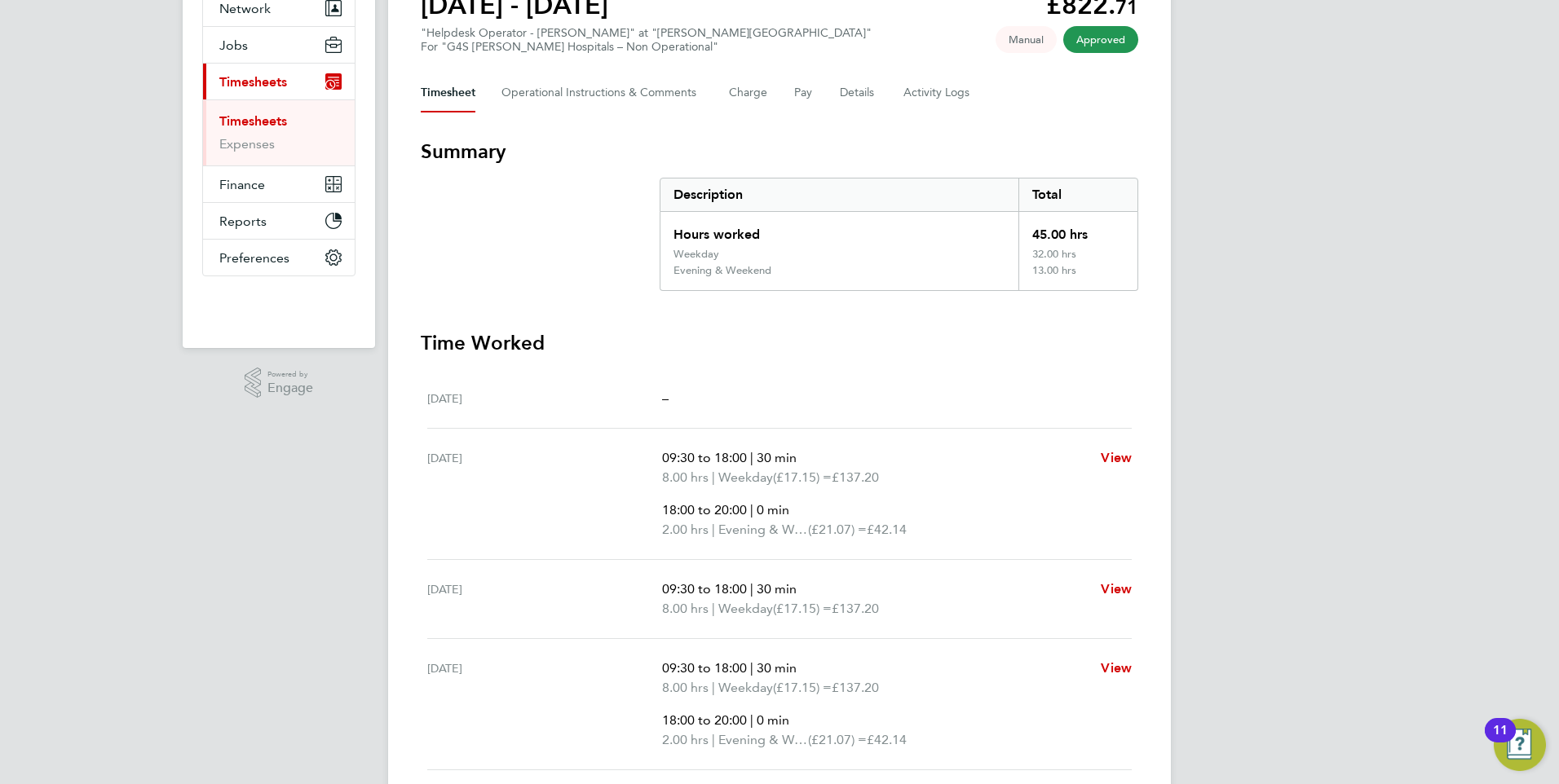
scroll to position [82, 0]
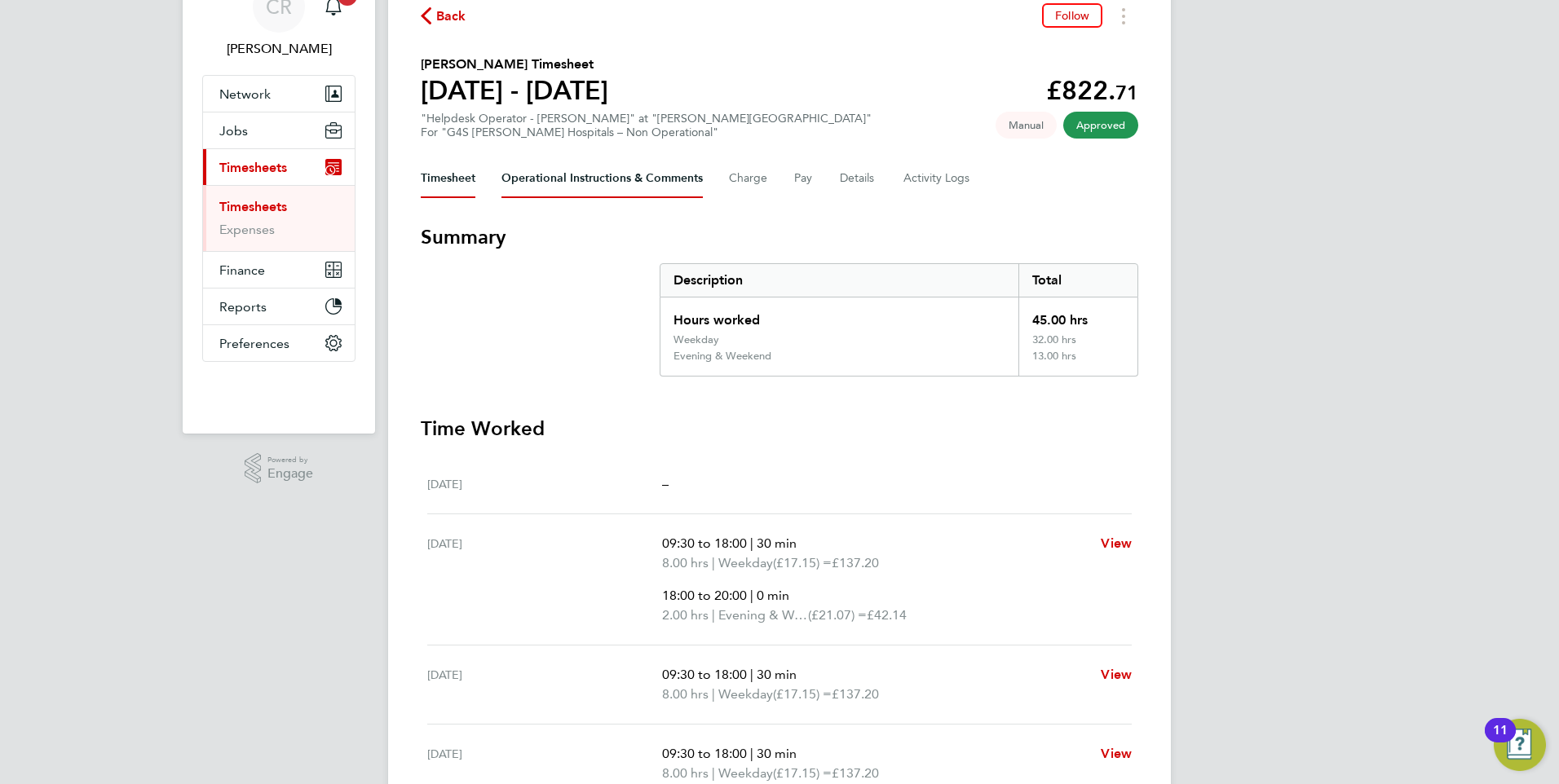
click at [684, 177] on Comments-tab "Operational Instructions & Comments" at bounding box center [602, 179] width 202 height 39
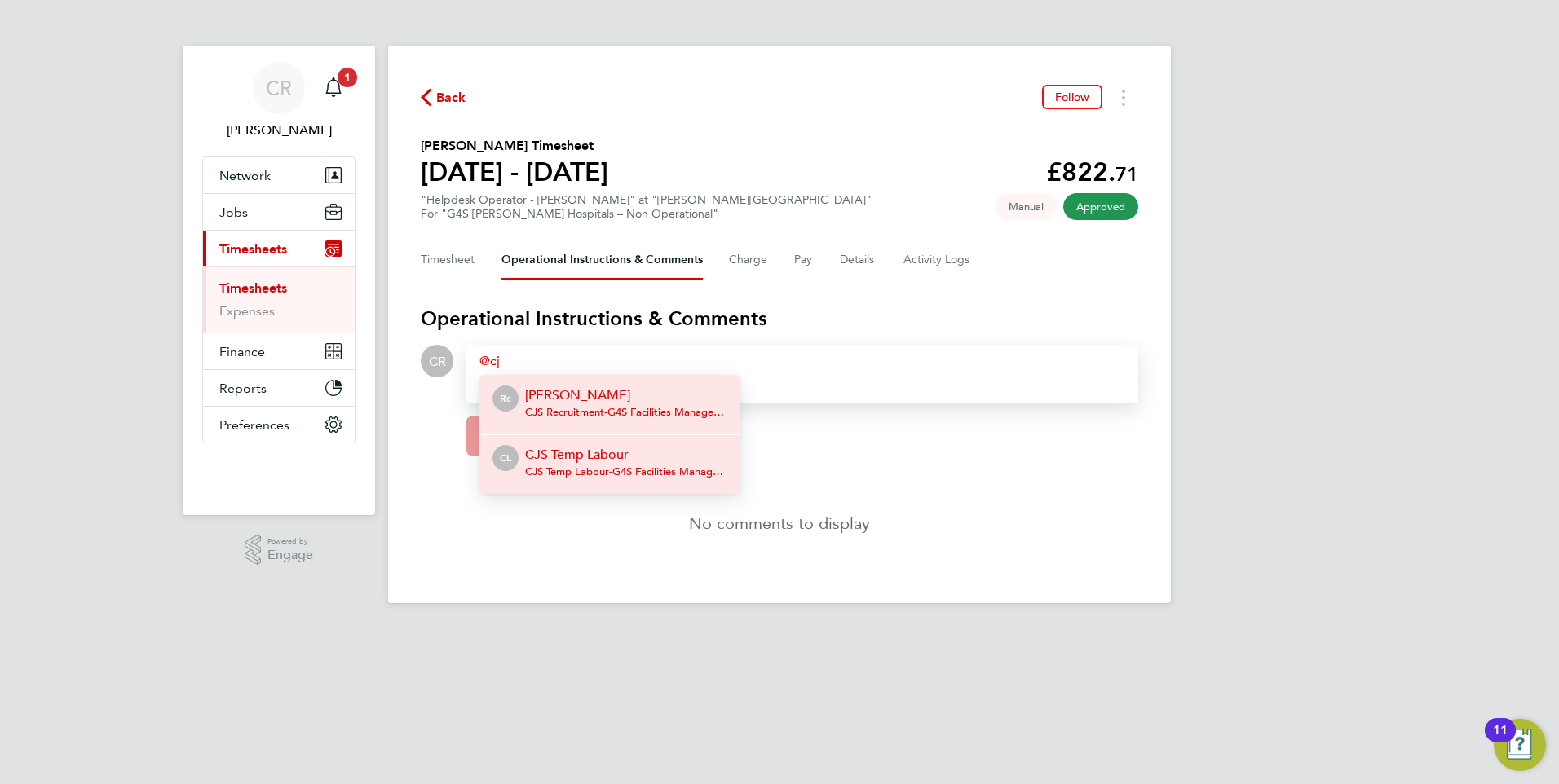
click at [602, 476] on span "CJS Temp Labour - G4S Facilities Management (Uk) Limited" at bounding box center [626, 471] width 202 height 13
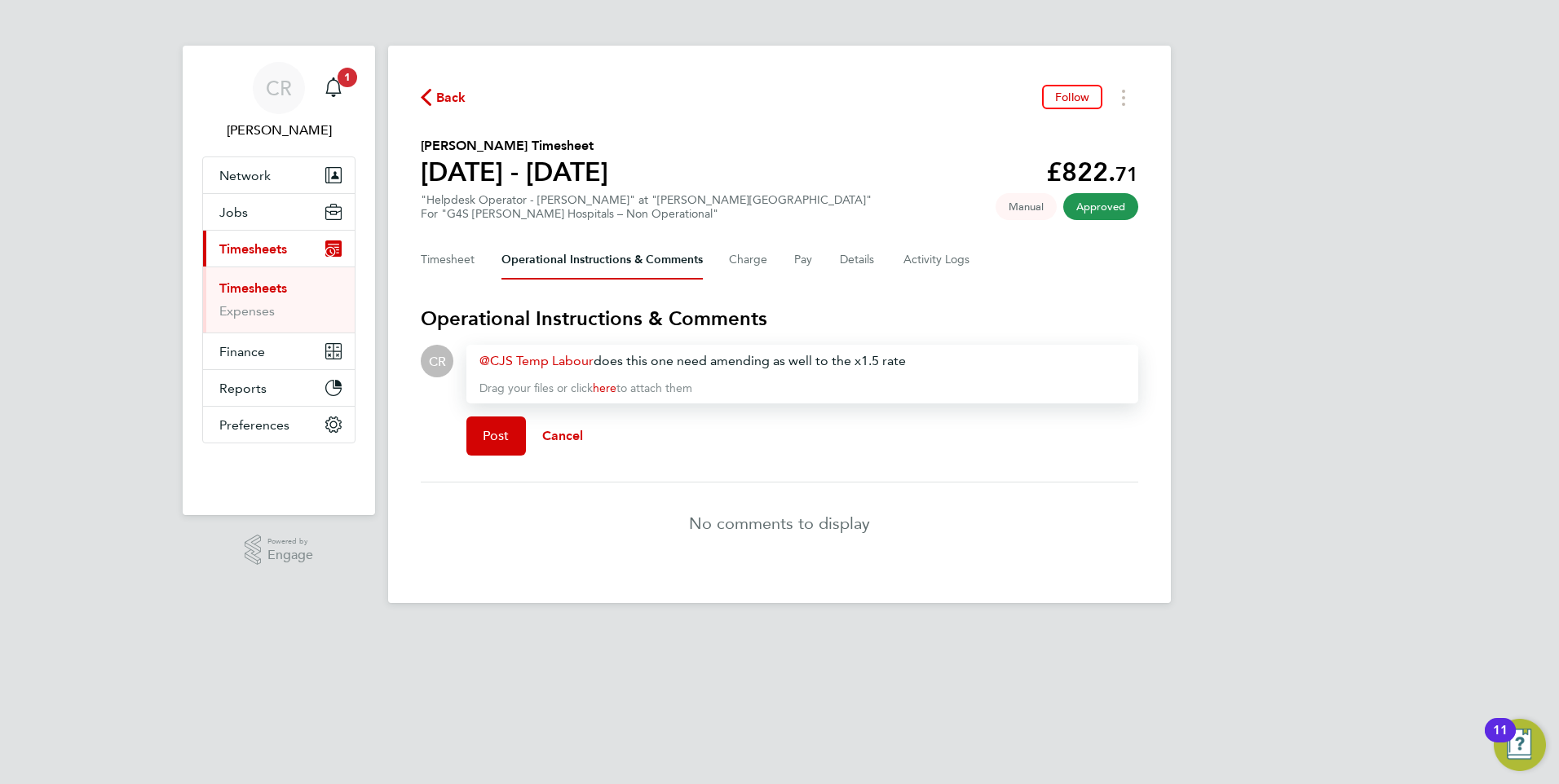
click at [914, 365] on div "CJS Temp Labour ​ does this one need amending as well to the x1.5 rate" at bounding box center [803, 361] width 646 height 19
click at [503, 441] on span "Post" at bounding box center [497, 436] width 27 height 16
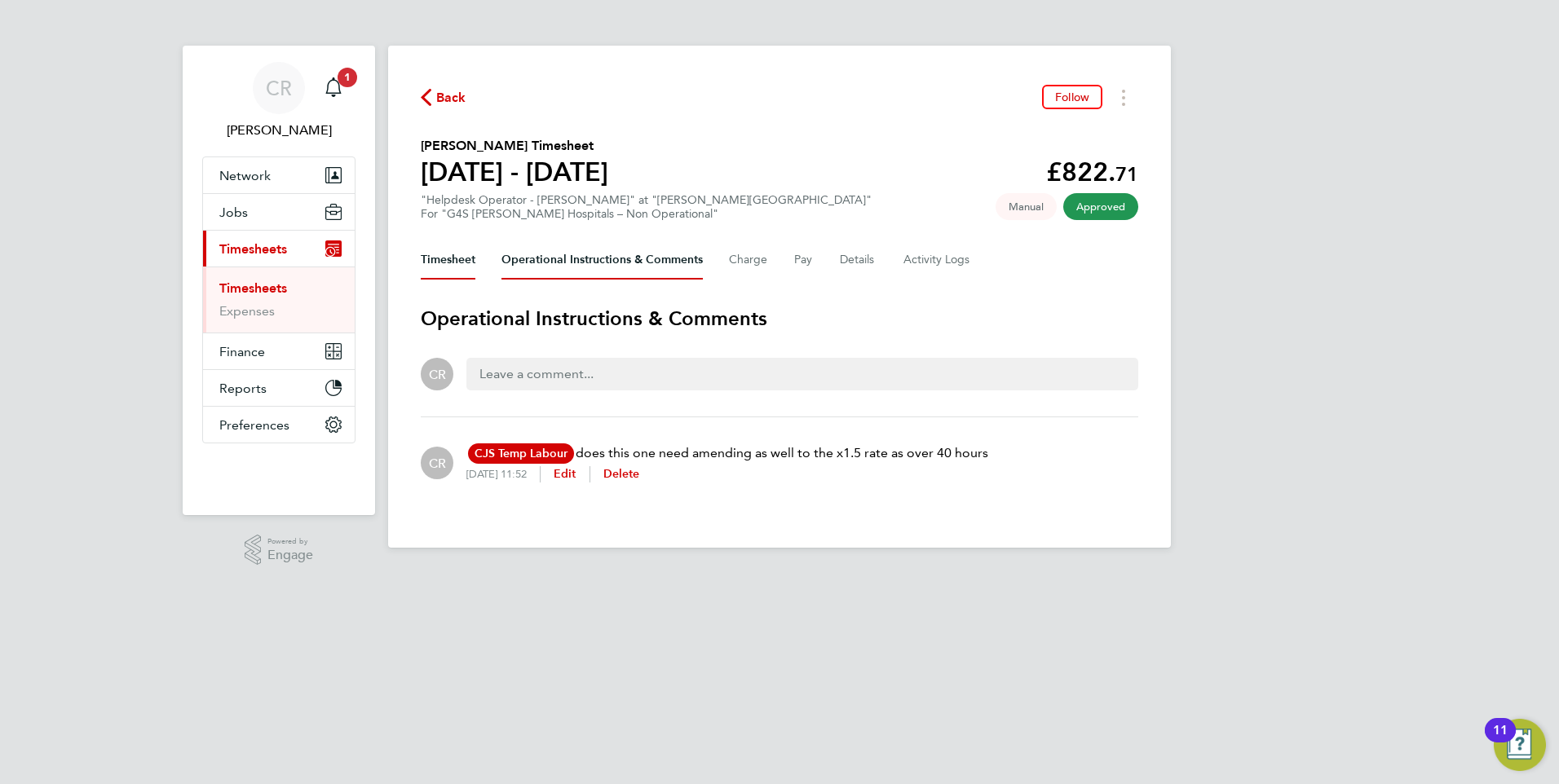
click at [444, 254] on button "Timesheet" at bounding box center [448, 260] width 55 height 39
